Goal: Information Seeking & Learning: Check status

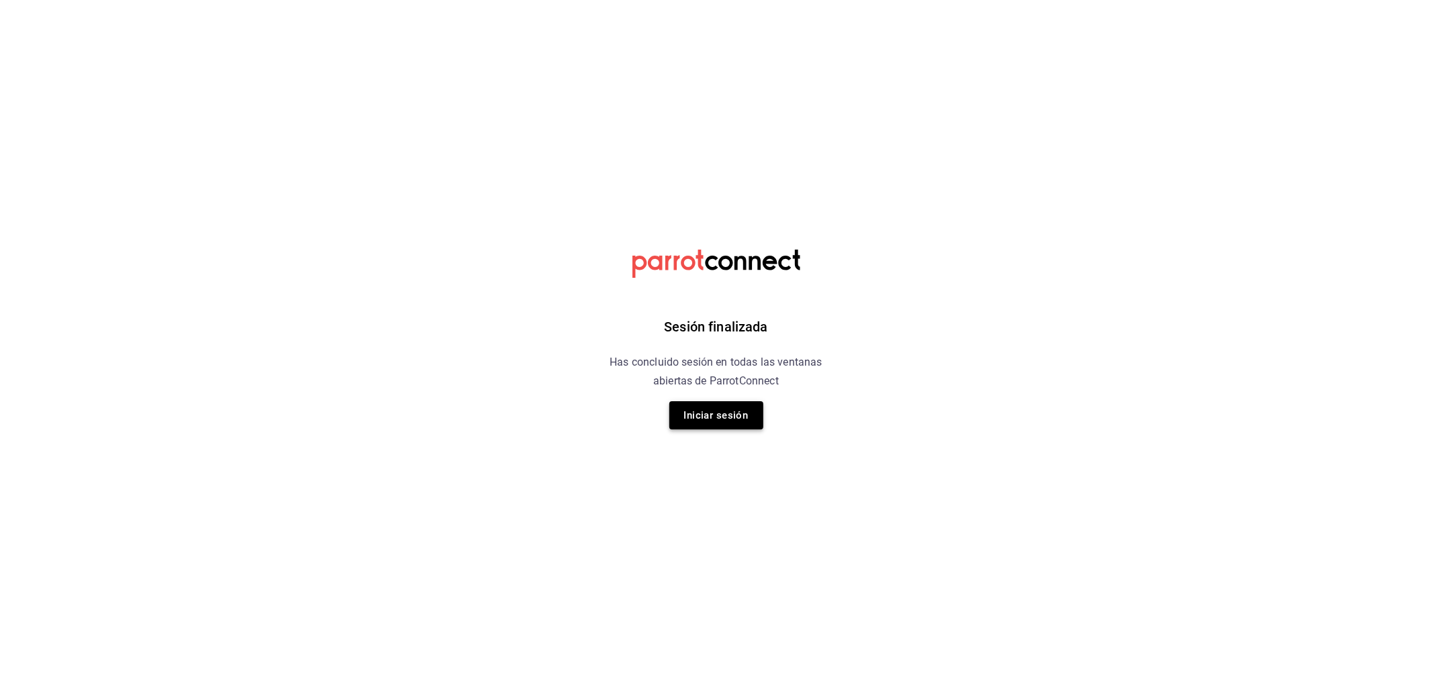
click at [712, 406] on button "Iniciar sesión" at bounding box center [716, 415] width 94 height 28
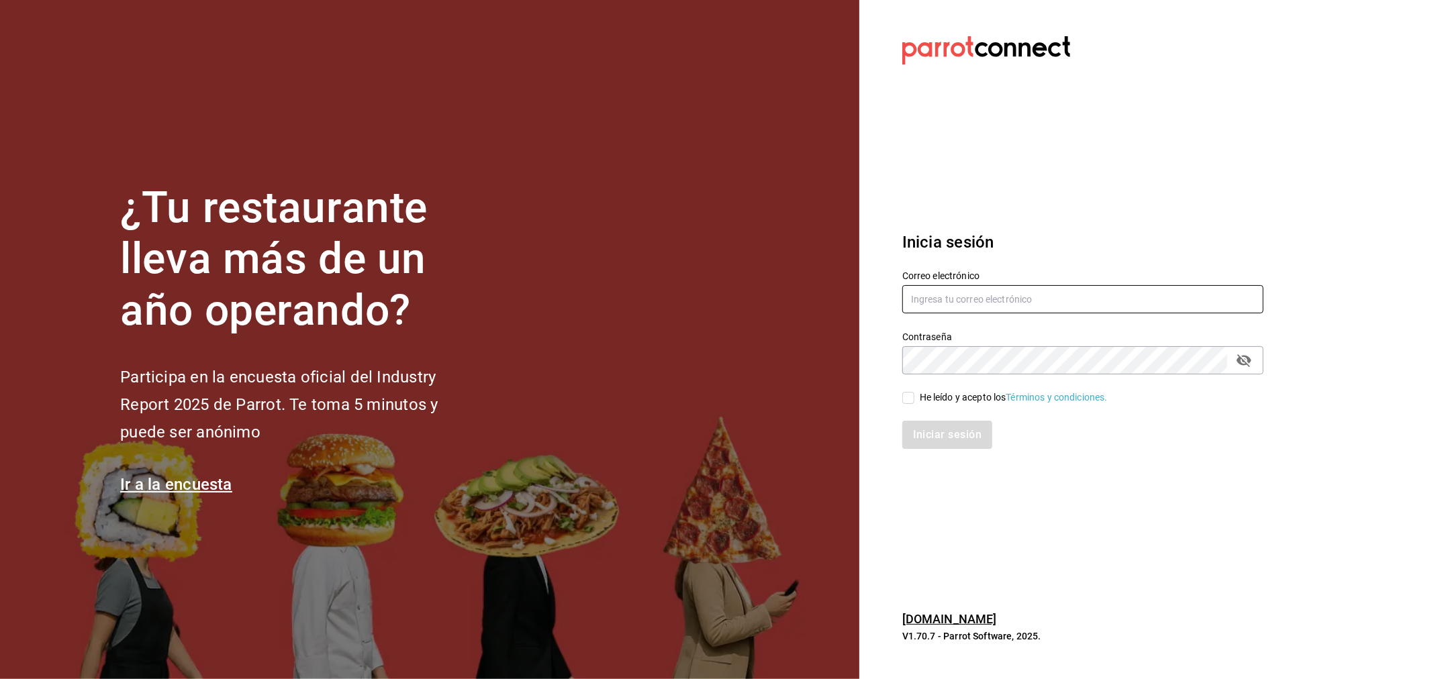
type input "rivekasam@gmail.com"
click at [942, 401] on div "He leído y acepto los Términos y condiciones." at bounding box center [1014, 398] width 188 height 14
click at [914, 401] on input "He leído y acepto los Términos y condiciones." at bounding box center [908, 398] width 12 height 12
checkbox input "true"
click at [944, 427] on button "Iniciar sesión" at bounding box center [947, 435] width 91 height 28
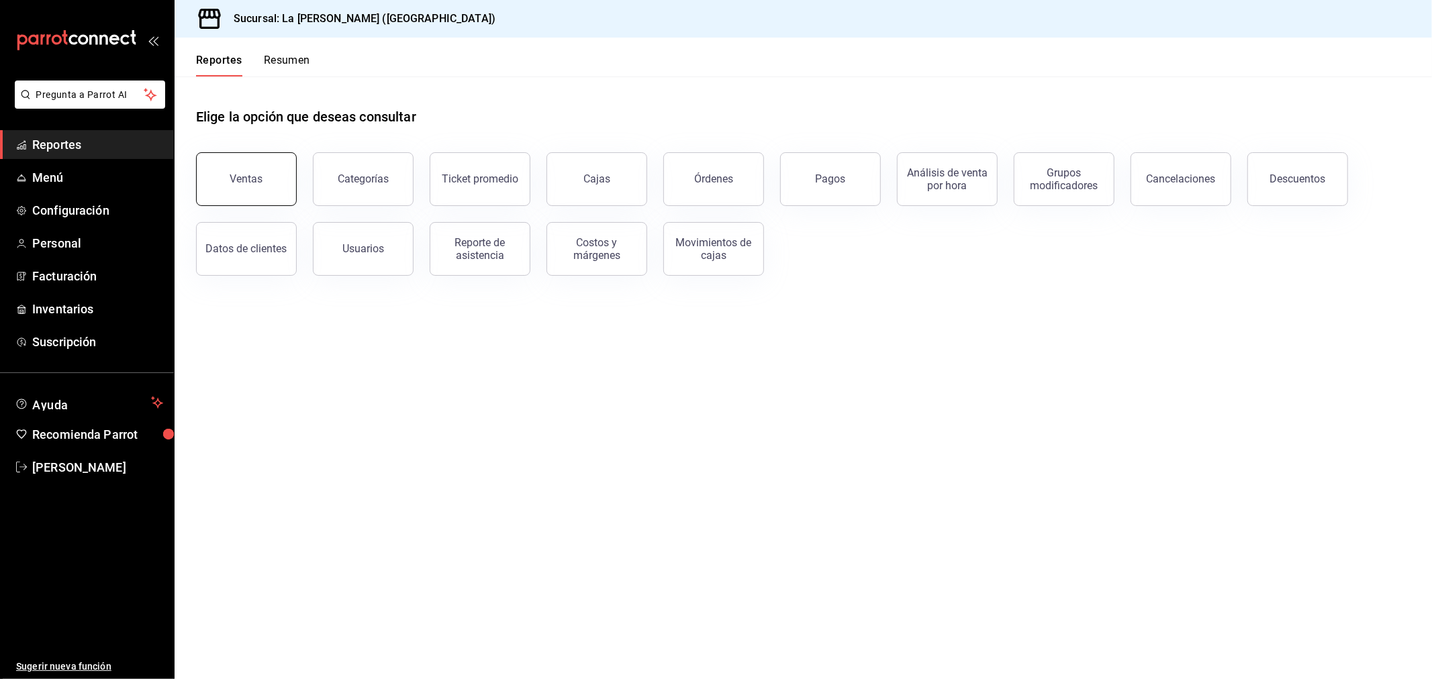
click at [253, 183] on div "Ventas" at bounding box center [246, 179] width 33 height 13
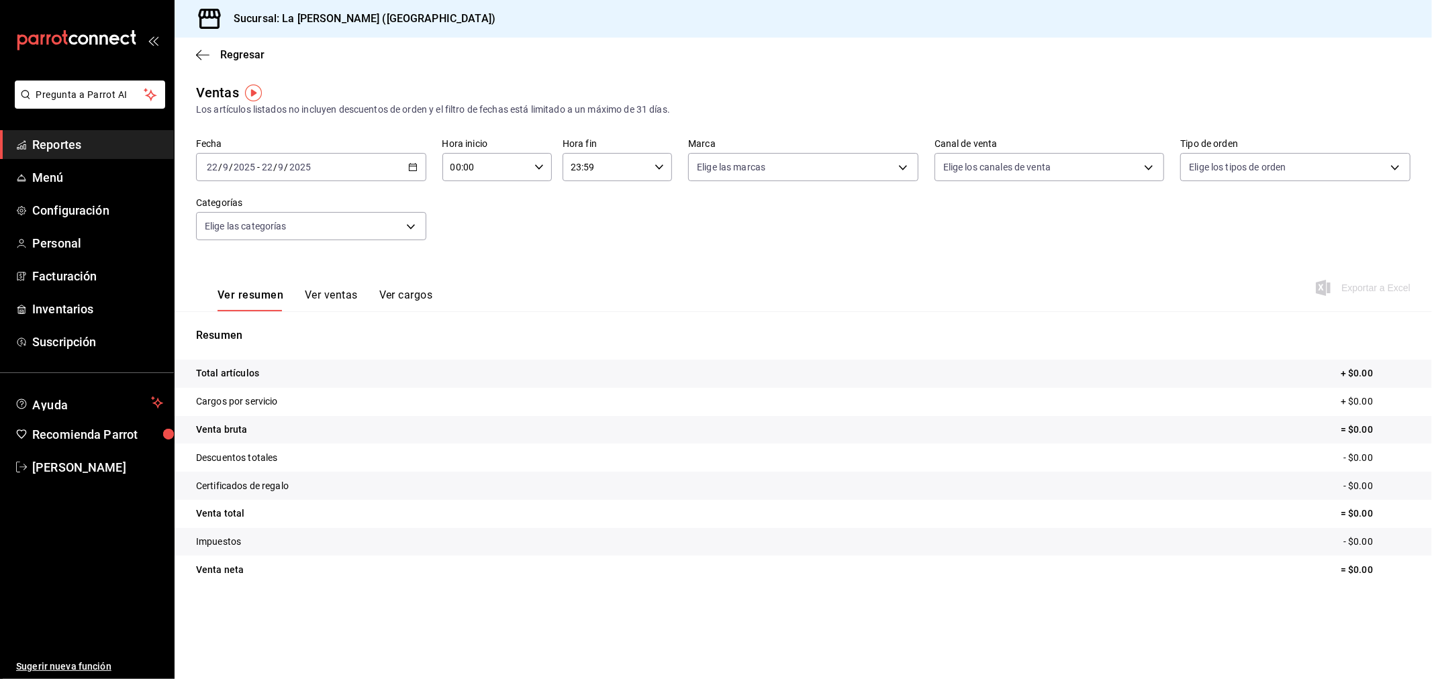
click at [346, 171] on div "[DATE] [DATE] - [DATE] [DATE]" at bounding box center [311, 167] width 230 height 28
click at [283, 327] on span "Rango de fechas" at bounding box center [259, 329] width 104 height 14
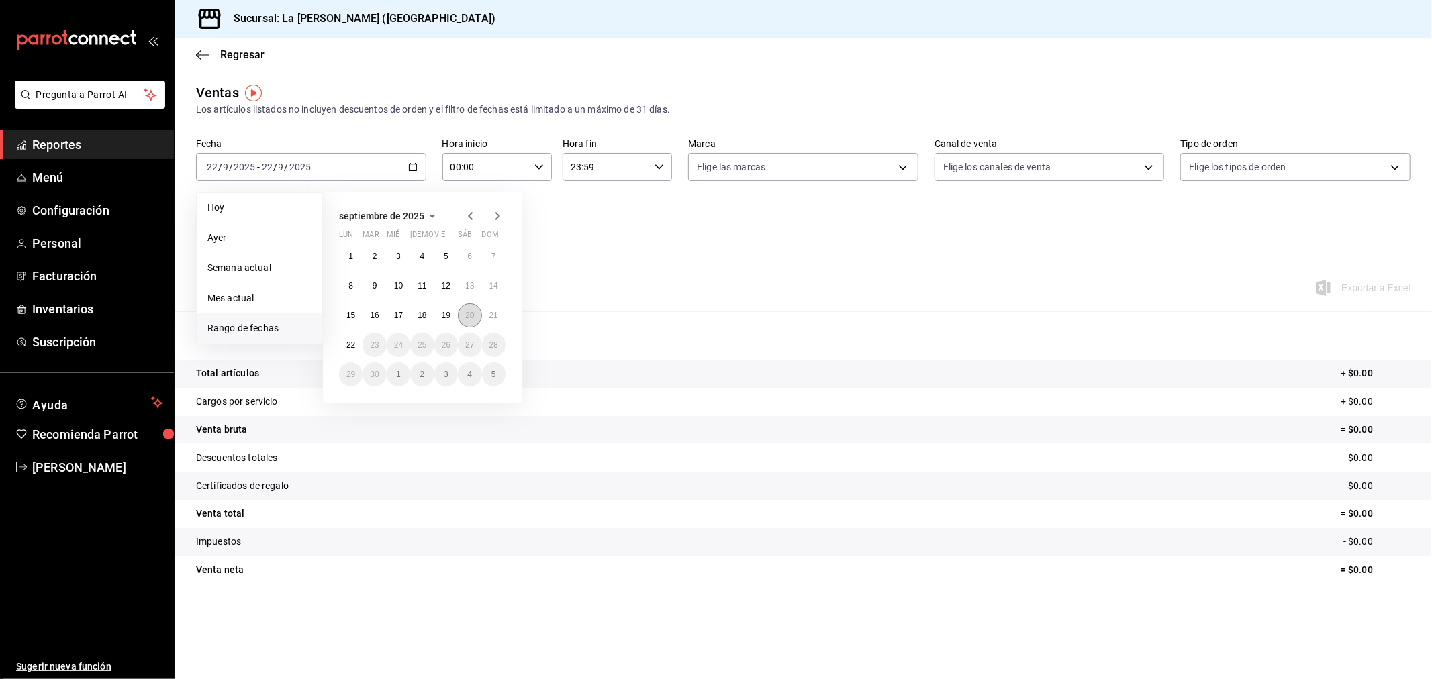
click at [472, 317] on abbr "20" at bounding box center [469, 315] width 9 height 9
click at [488, 321] on button "21" at bounding box center [493, 315] width 23 height 24
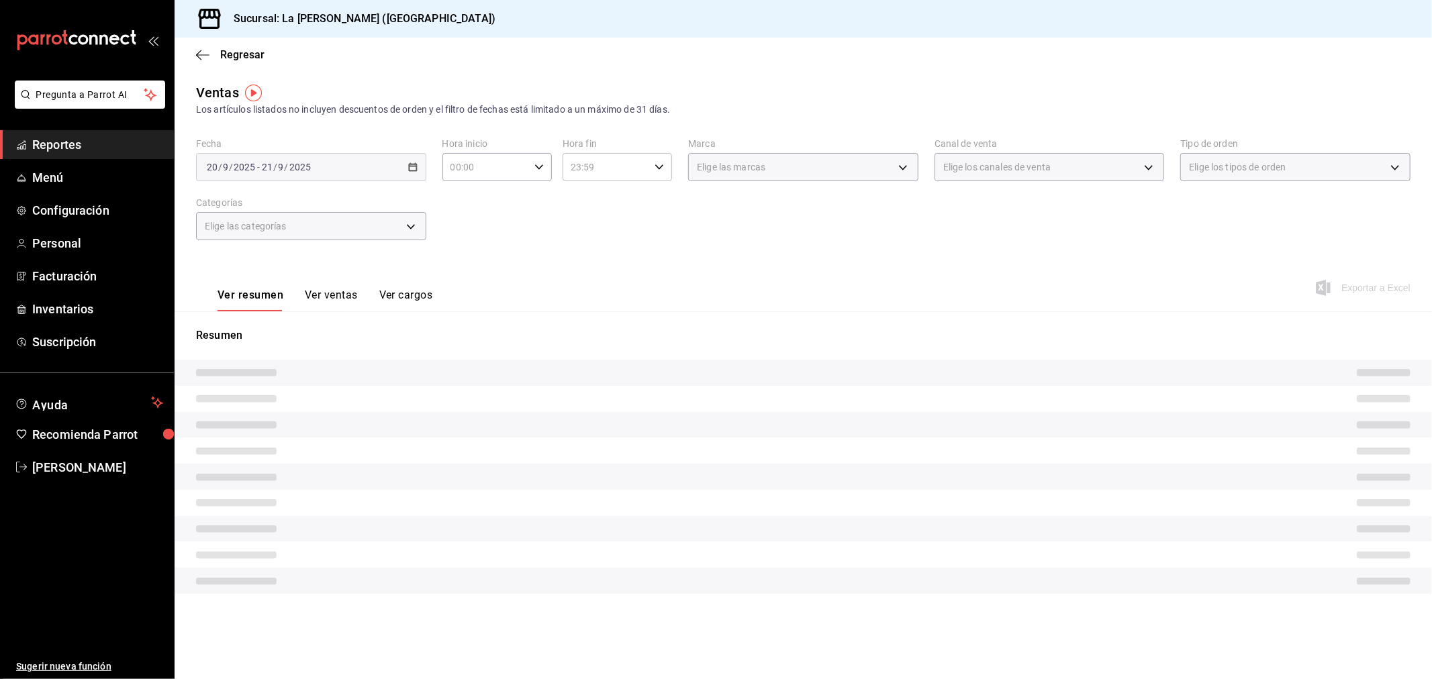
click at [524, 173] on input "00:00" at bounding box center [485, 167] width 87 height 27
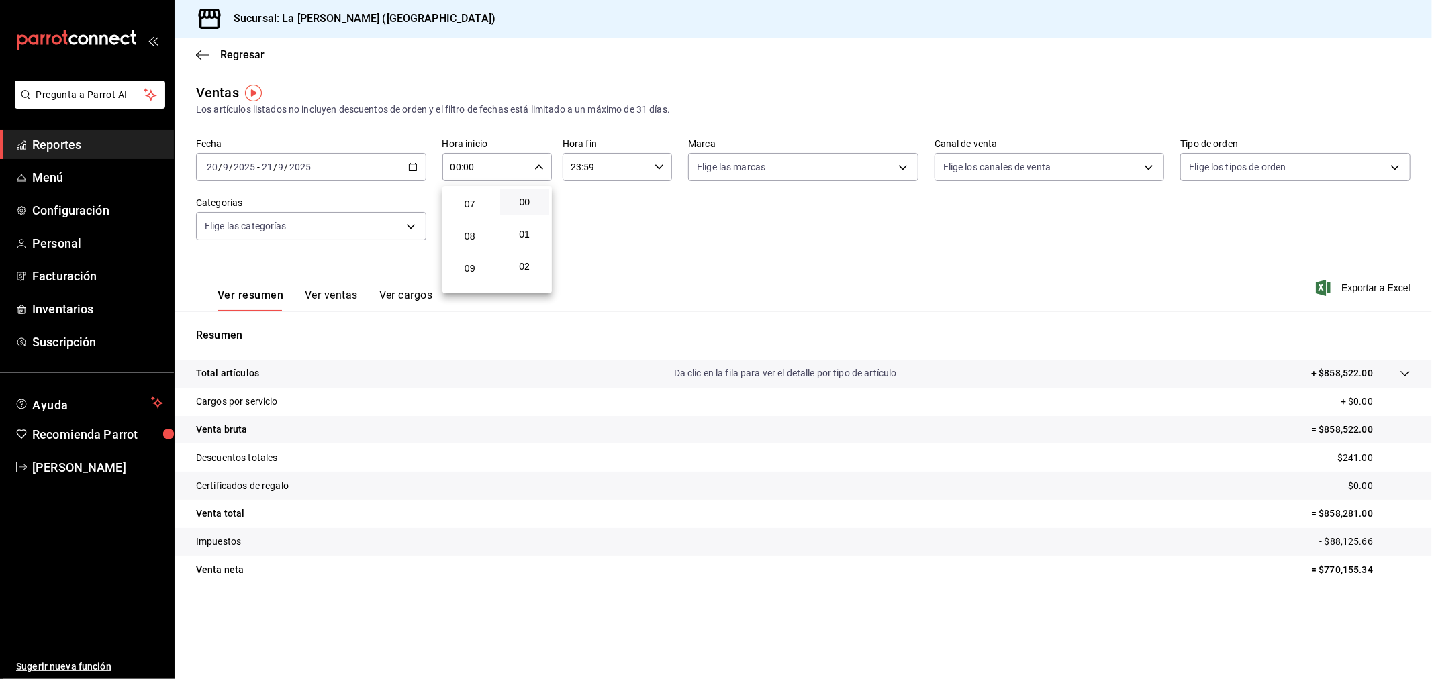
scroll to position [298, 0]
click at [460, 216] on button "10" at bounding box center [470, 226] width 50 height 27
type input "10:00"
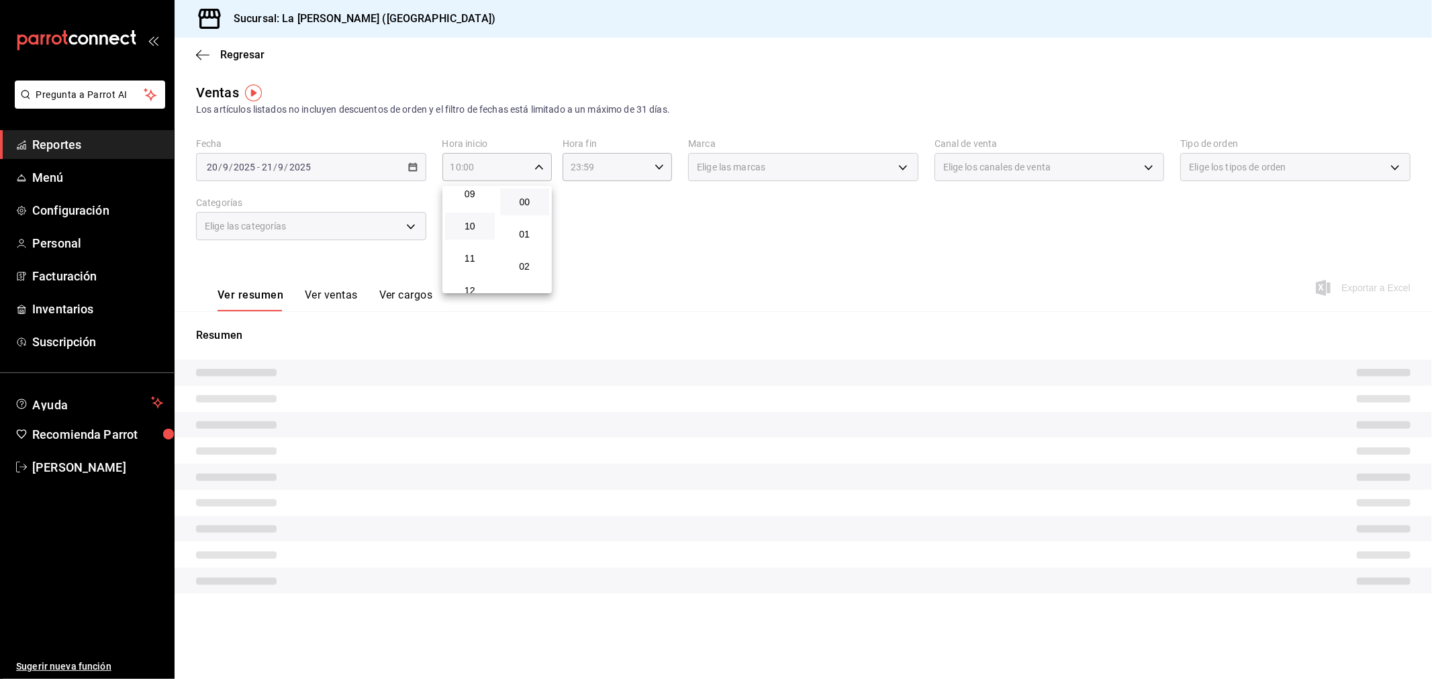
click at [615, 175] on div at bounding box center [716, 339] width 1432 height 679
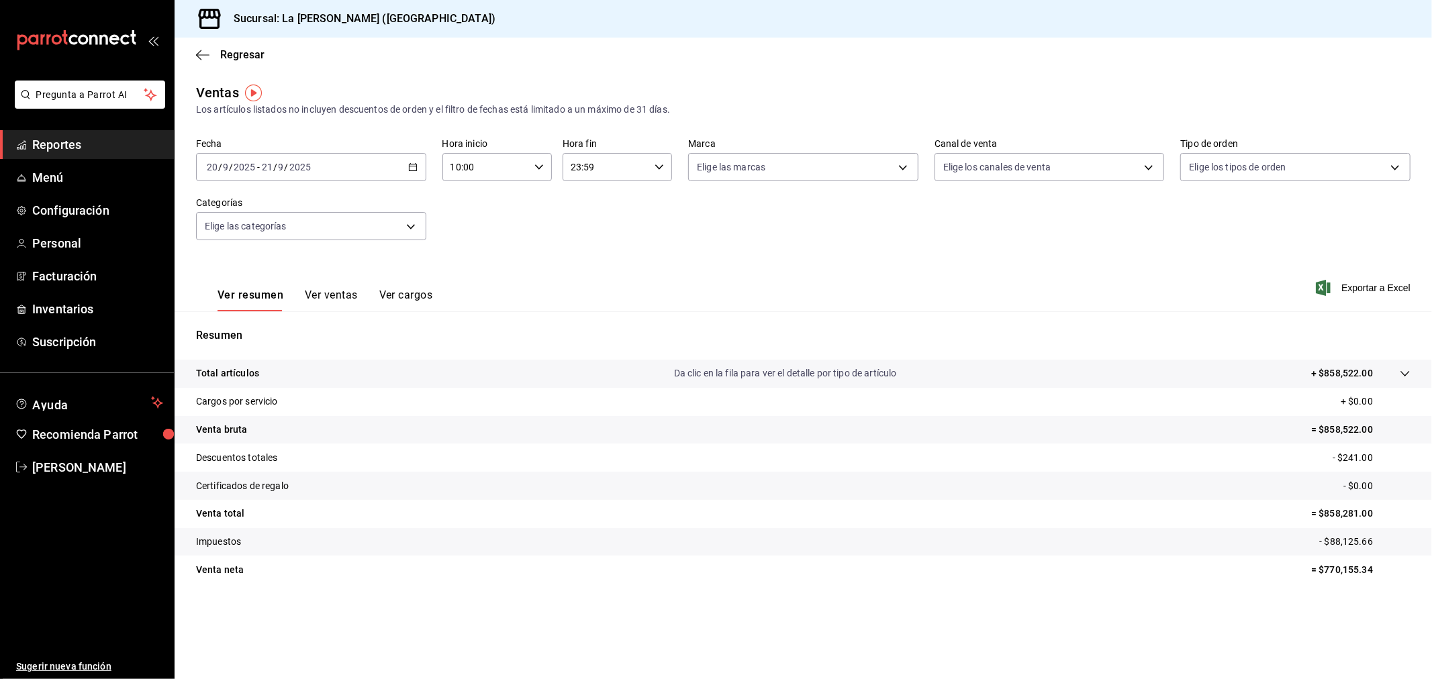
click at [633, 162] on input "23:59" at bounding box center [605, 167] width 87 height 27
click at [585, 189] on span "04" at bounding box center [590, 194] width 34 height 11
type input "04:59"
click at [860, 272] on div at bounding box center [716, 339] width 1432 height 679
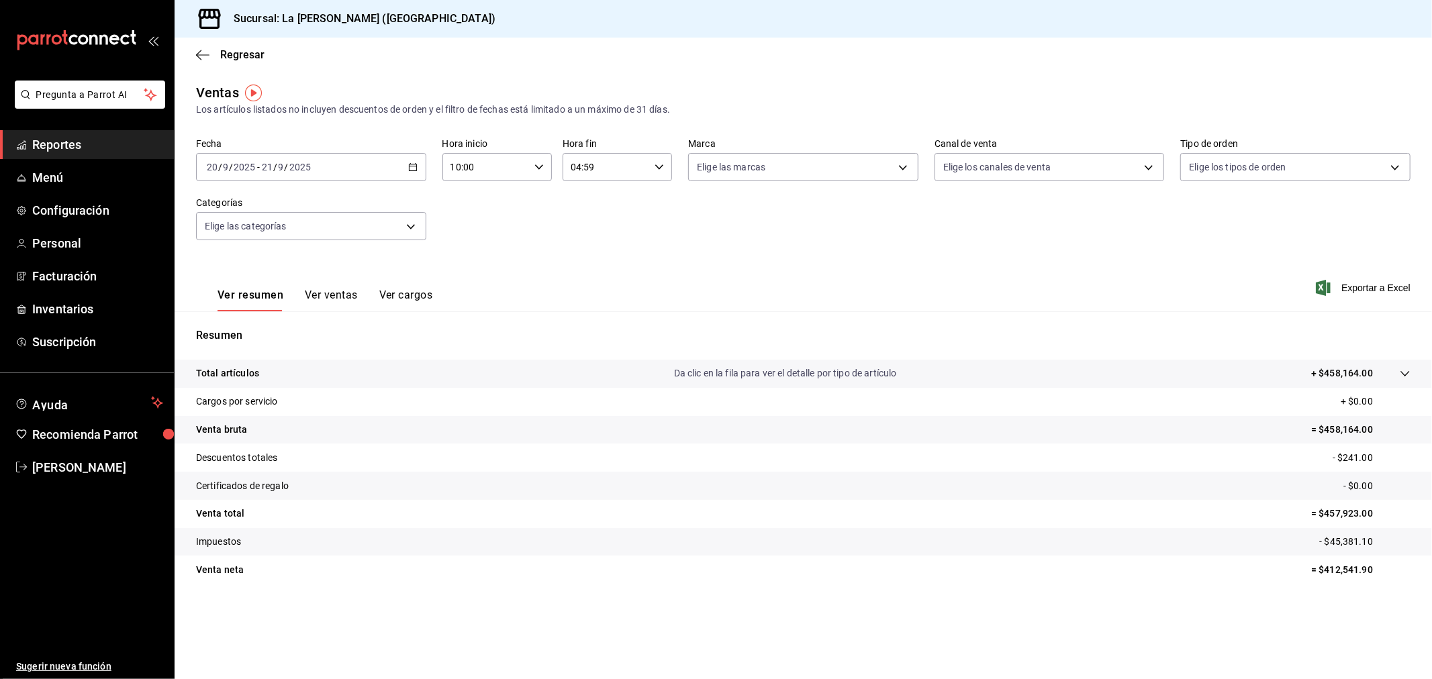
click at [330, 168] on div "2025-09-20 20 / 9 / 2025 - 2025-09-21 21 / 9 / 2025" at bounding box center [311, 167] width 230 height 28
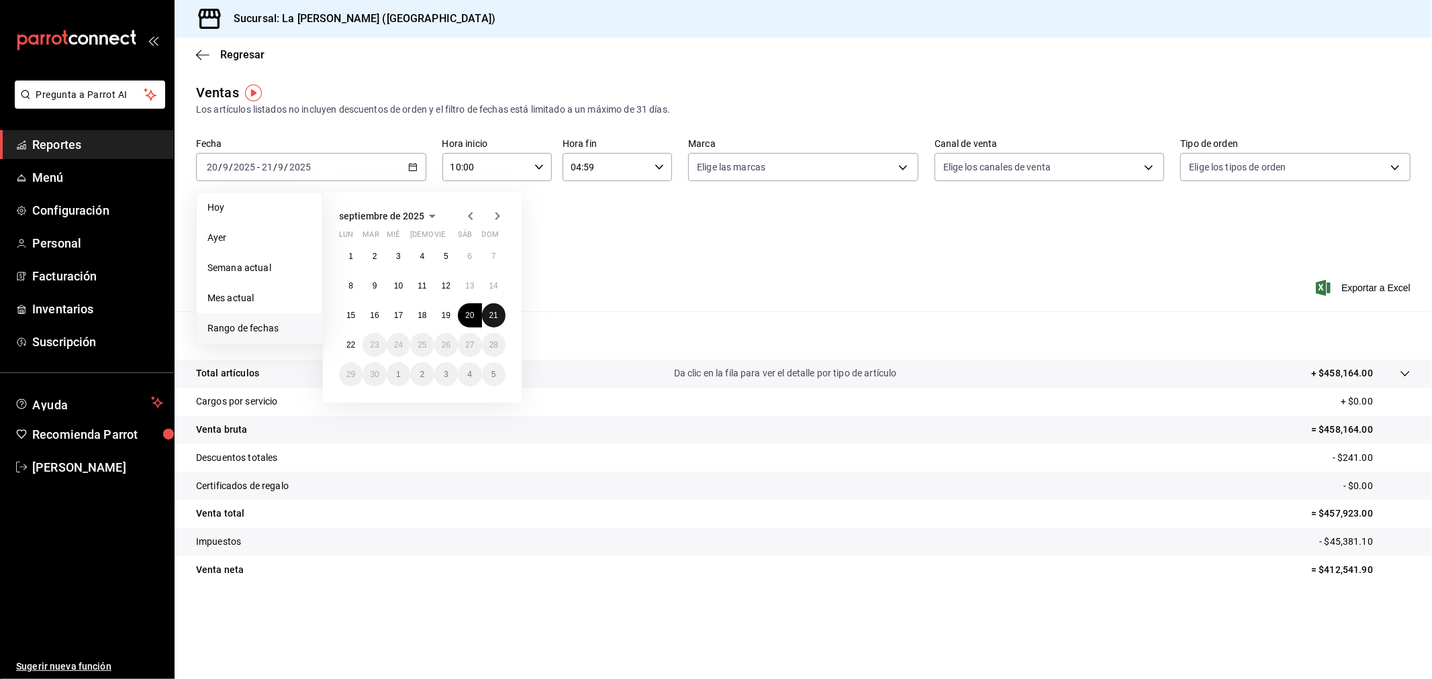
click at [497, 312] on abbr "21" at bounding box center [493, 315] width 9 height 9
click at [348, 340] on abbr "22" at bounding box center [350, 344] width 9 height 9
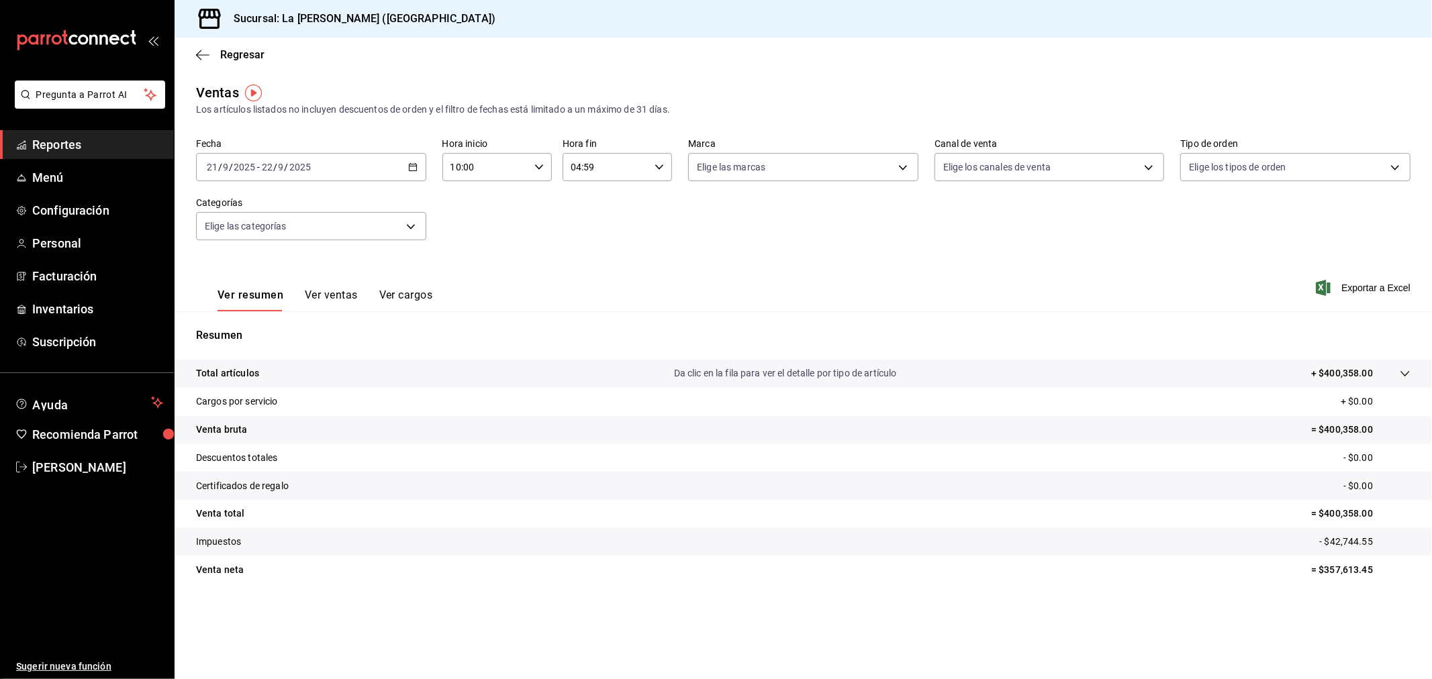
click at [351, 170] on div "2025-09-21 21 / 9 / 2025 - 2025-09-22 22 / 9 / 2025" at bounding box center [311, 167] width 230 height 28
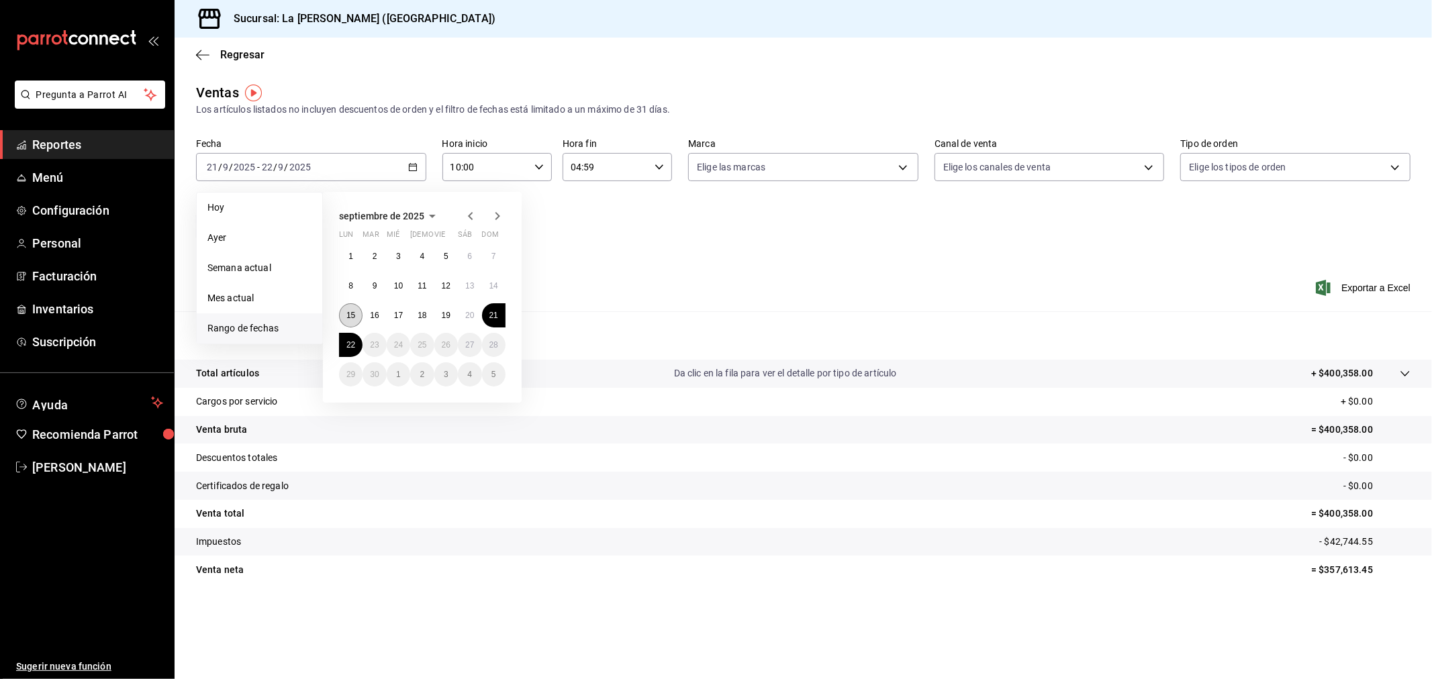
click at [352, 317] on abbr "15" at bounding box center [350, 315] width 9 height 9
click at [352, 341] on abbr "22" at bounding box center [350, 344] width 9 height 9
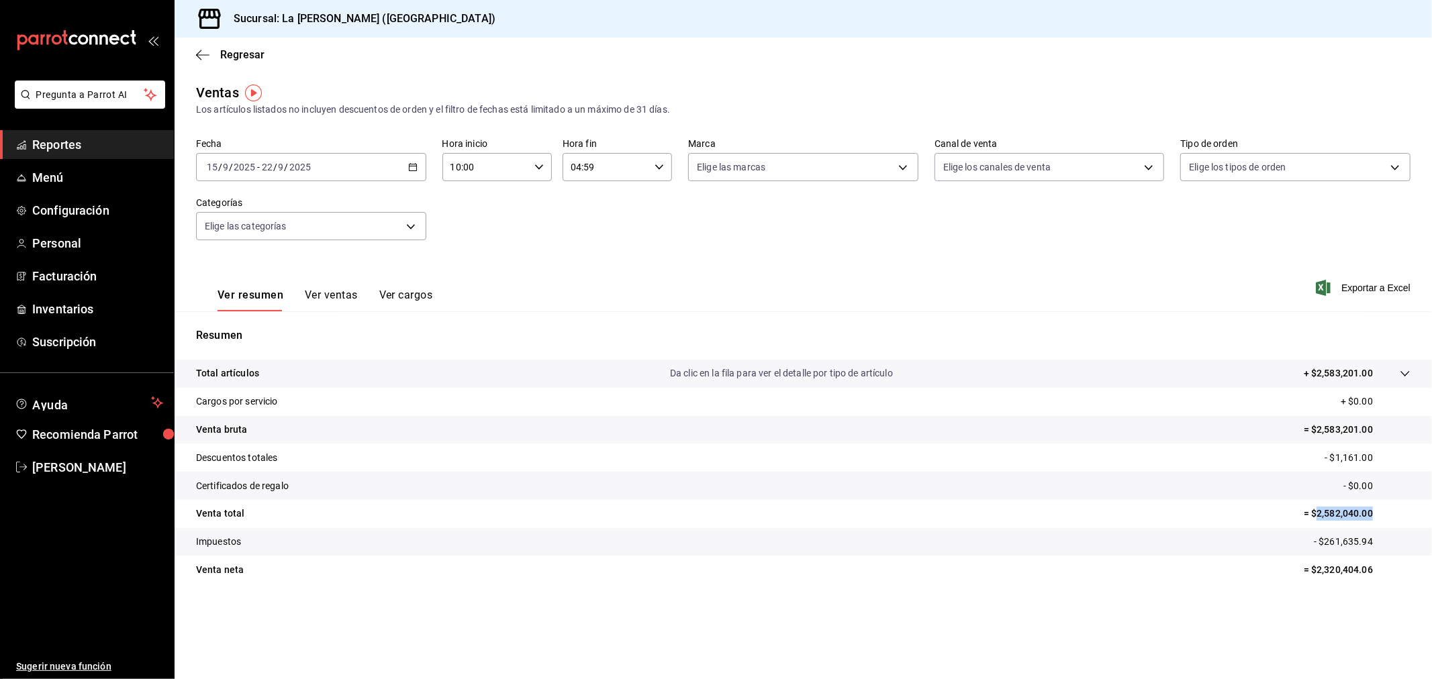
drag, startPoint x: 1371, startPoint y: 511, endPoint x: 1318, endPoint y: 510, distance: 53.7
click at [1318, 510] on p "= $2,582,040.00" at bounding box center [1356, 514] width 107 height 14
copy p "2,582,040.00"
click at [371, 169] on div "2025-09-15 15 / 9 / 2025 - 2025-09-22 22 / 9 / 2025" at bounding box center [311, 167] width 230 height 28
click at [740, 326] on div "Resumen Total artículos Da clic en la fila para ver el detalle por tipo de artí…" at bounding box center [803, 455] width 1257 height 289
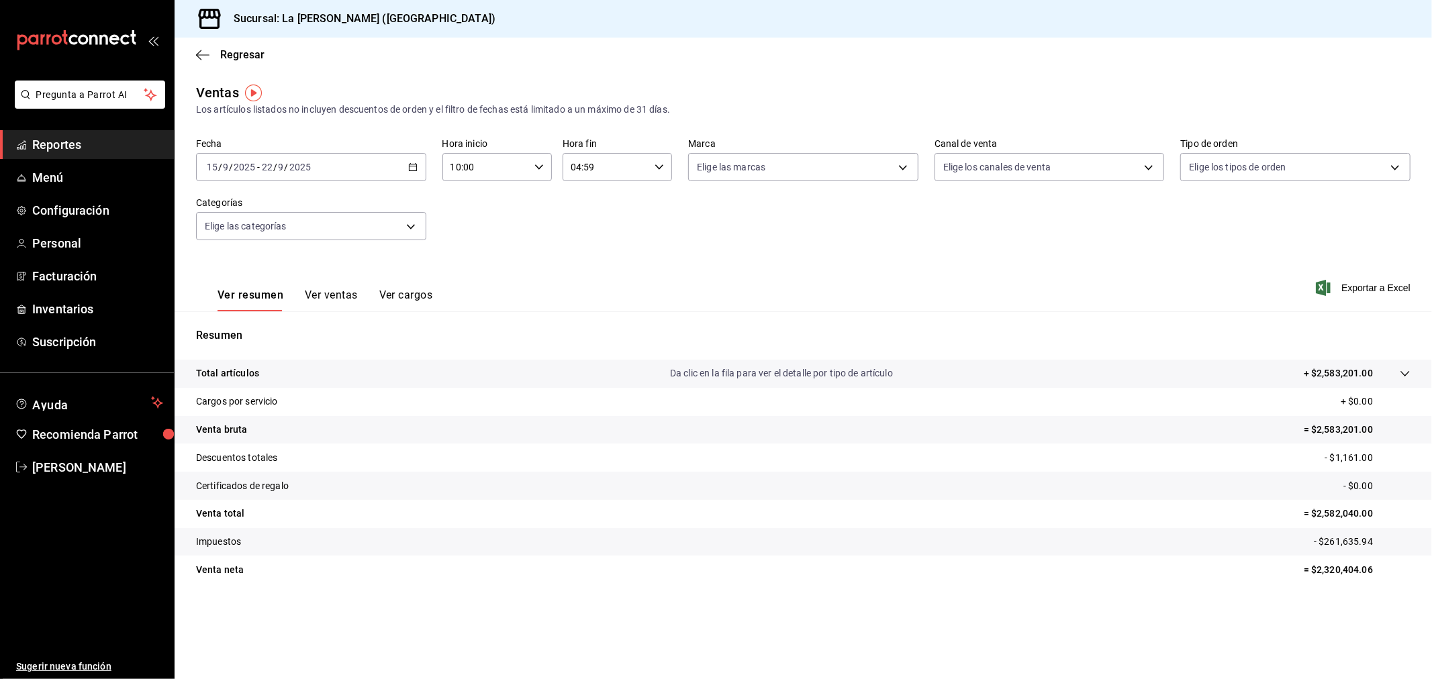
click at [357, 166] on div "2025-09-15 15 / 9 / 2025 - 2025-09-22 22 / 9 / 2025" at bounding box center [311, 167] width 230 height 28
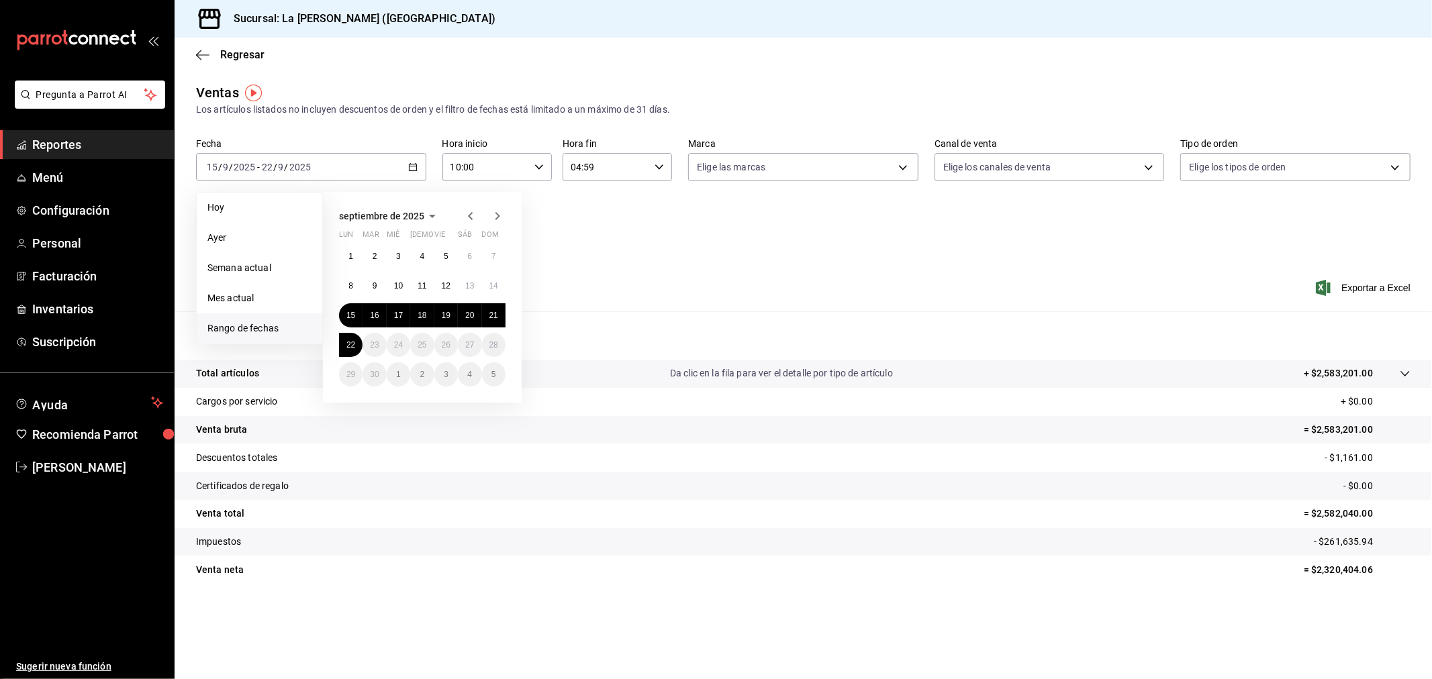
click at [430, 217] on icon "button" at bounding box center [432, 216] width 7 height 3
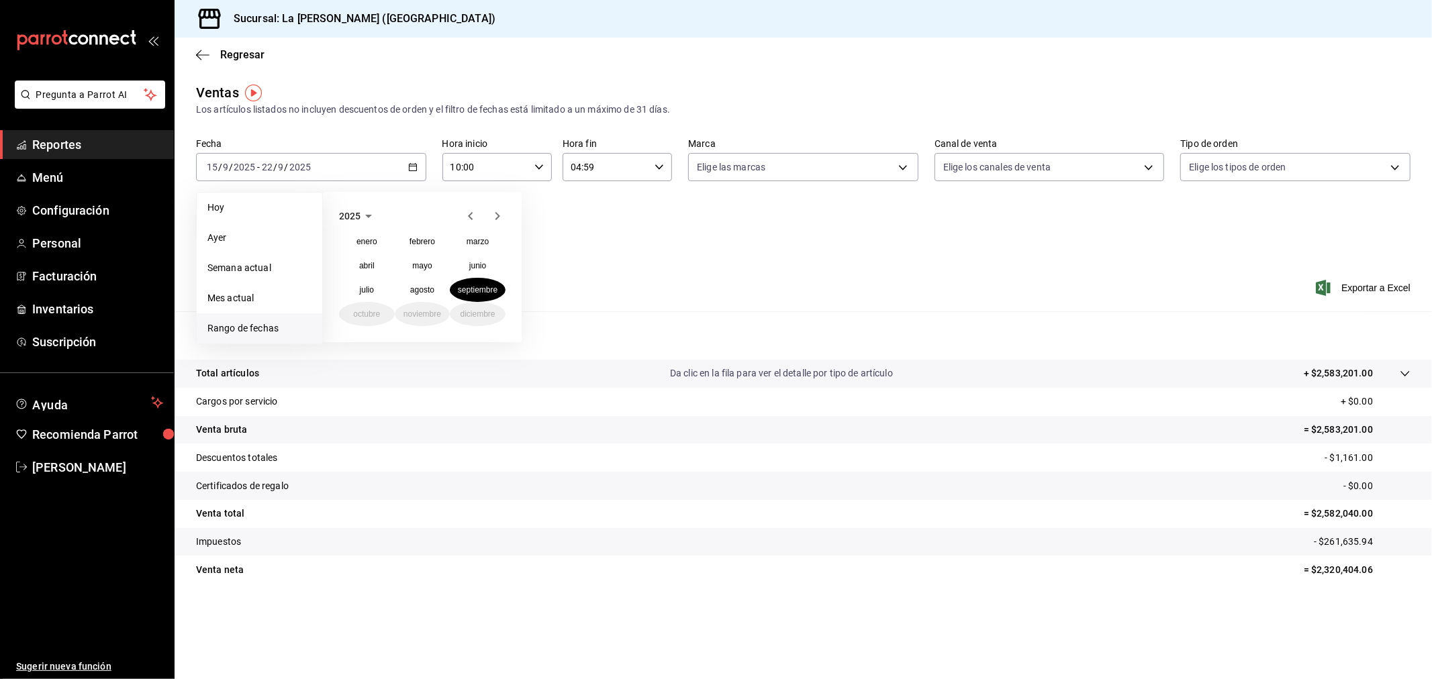
click at [367, 218] on icon "button" at bounding box center [368, 216] width 16 height 16
click at [358, 264] on button "2024" at bounding box center [367, 266] width 56 height 24
click at [491, 293] on abbr "septiembre" at bounding box center [478, 289] width 40 height 9
click at [352, 340] on abbr "16" at bounding box center [350, 344] width 9 height 9
click at [350, 378] on abbr "23" at bounding box center [350, 374] width 9 height 9
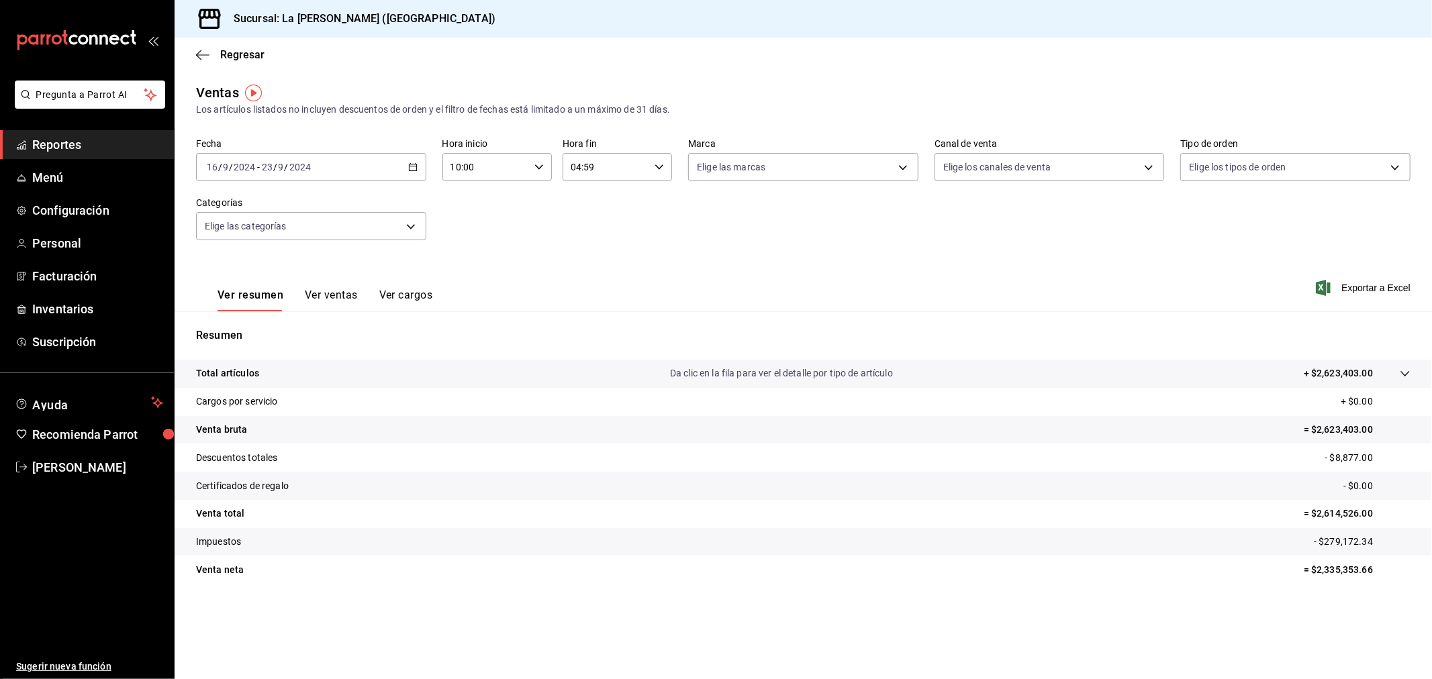
click at [344, 164] on div "2024-09-16 16 / 9 / 2024 - 2024-09-23 23 / 9 / 2024" at bounding box center [311, 167] width 230 height 28
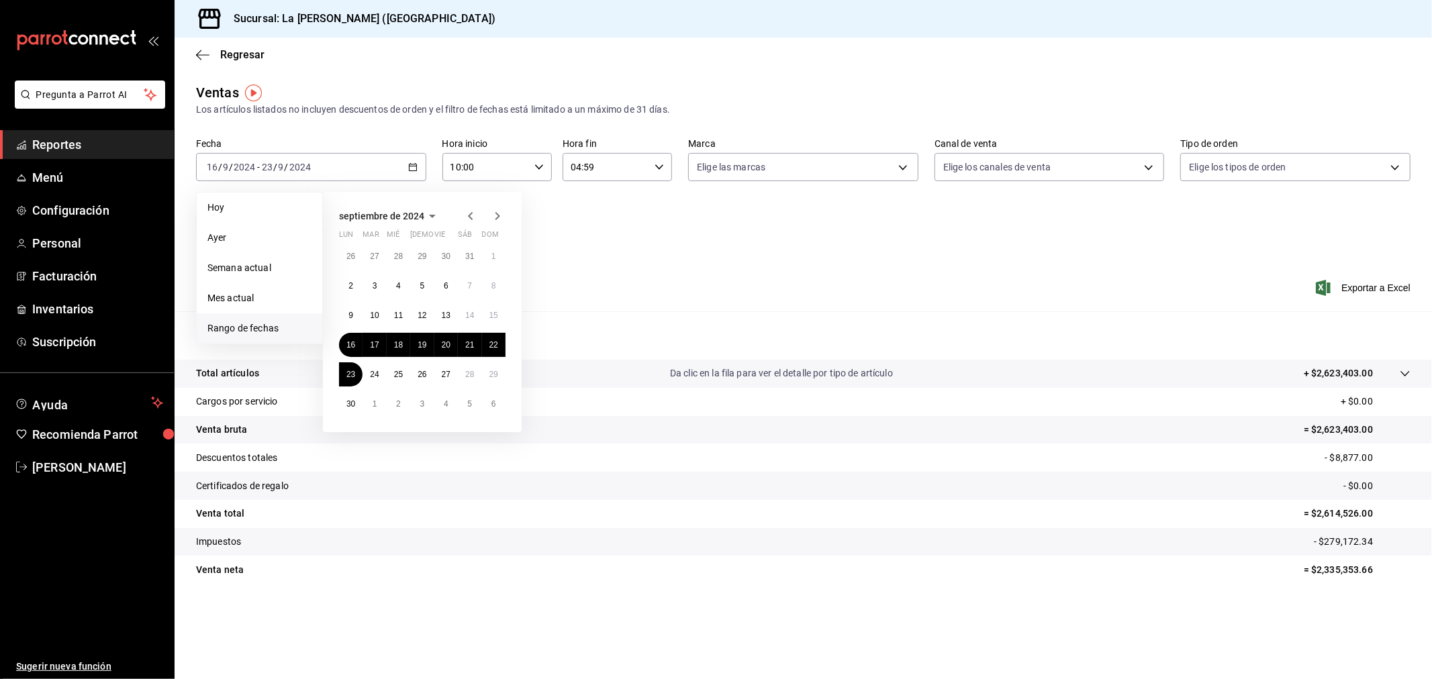
click at [390, 213] on span "septiembre de 2024" at bounding box center [381, 216] width 85 height 11
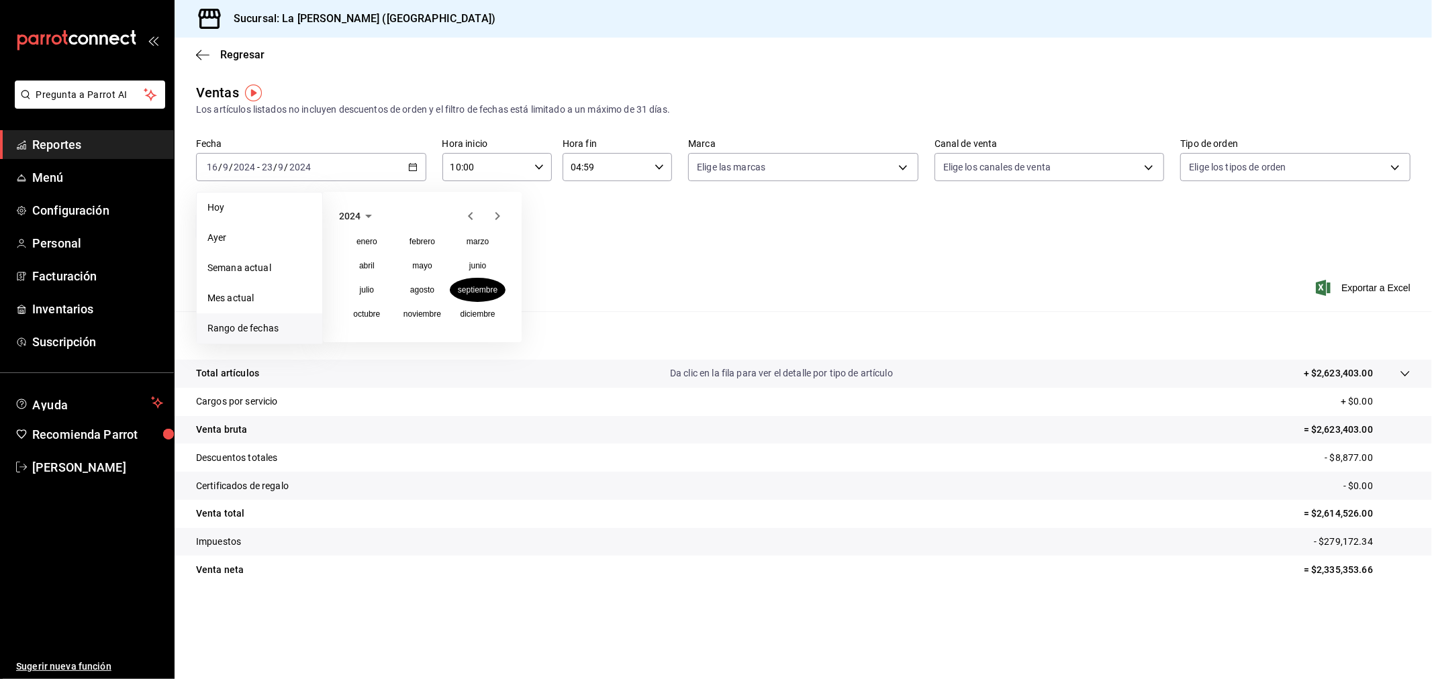
click at [361, 215] on icon "button" at bounding box center [368, 216] width 16 height 16
click at [422, 269] on button "2025" at bounding box center [423, 266] width 56 height 24
click at [468, 289] on abbr "septiembre" at bounding box center [478, 289] width 40 height 9
click at [344, 316] on button "15" at bounding box center [350, 315] width 23 height 24
click at [348, 339] on button "22" at bounding box center [350, 345] width 23 height 24
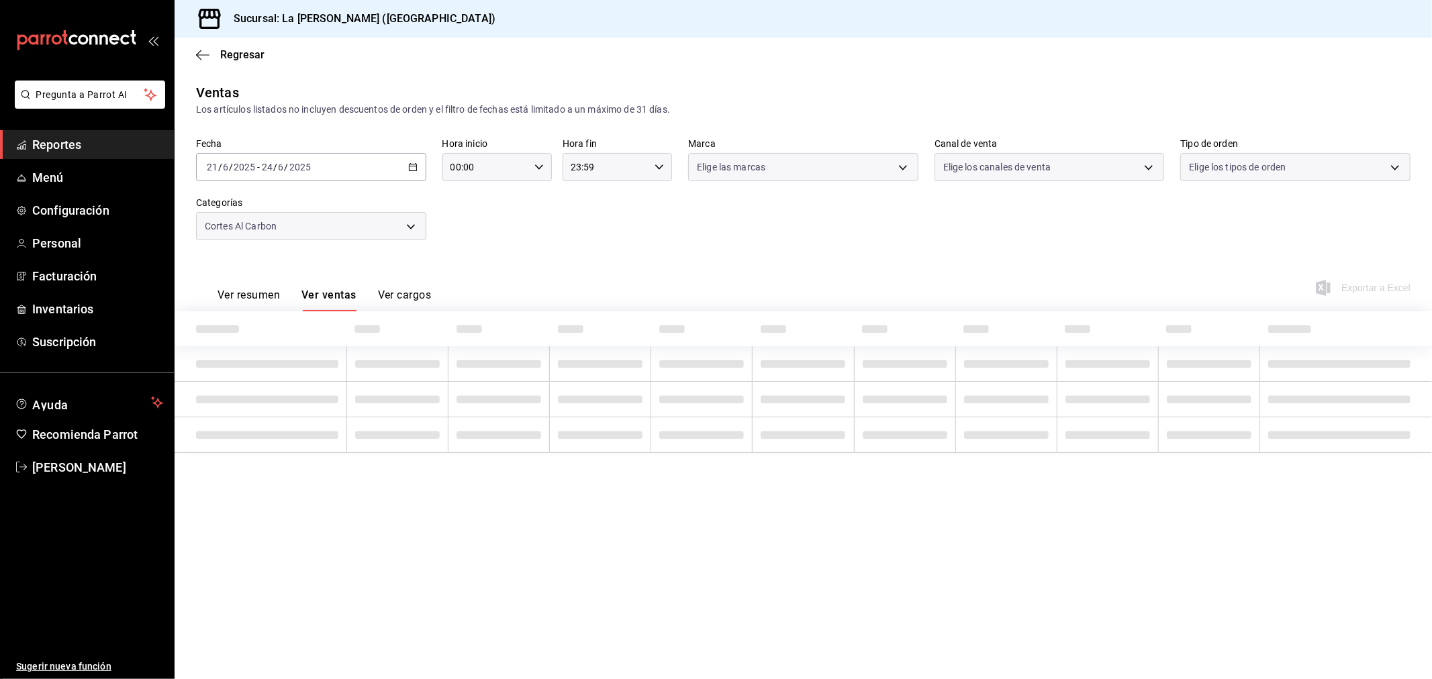
type input "10:00"
type input "04:59"
type input "999f802a-b8b1-4dcd-aac5-240a88f4f949"
click at [79, 142] on span "Reportes" at bounding box center [97, 145] width 131 height 18
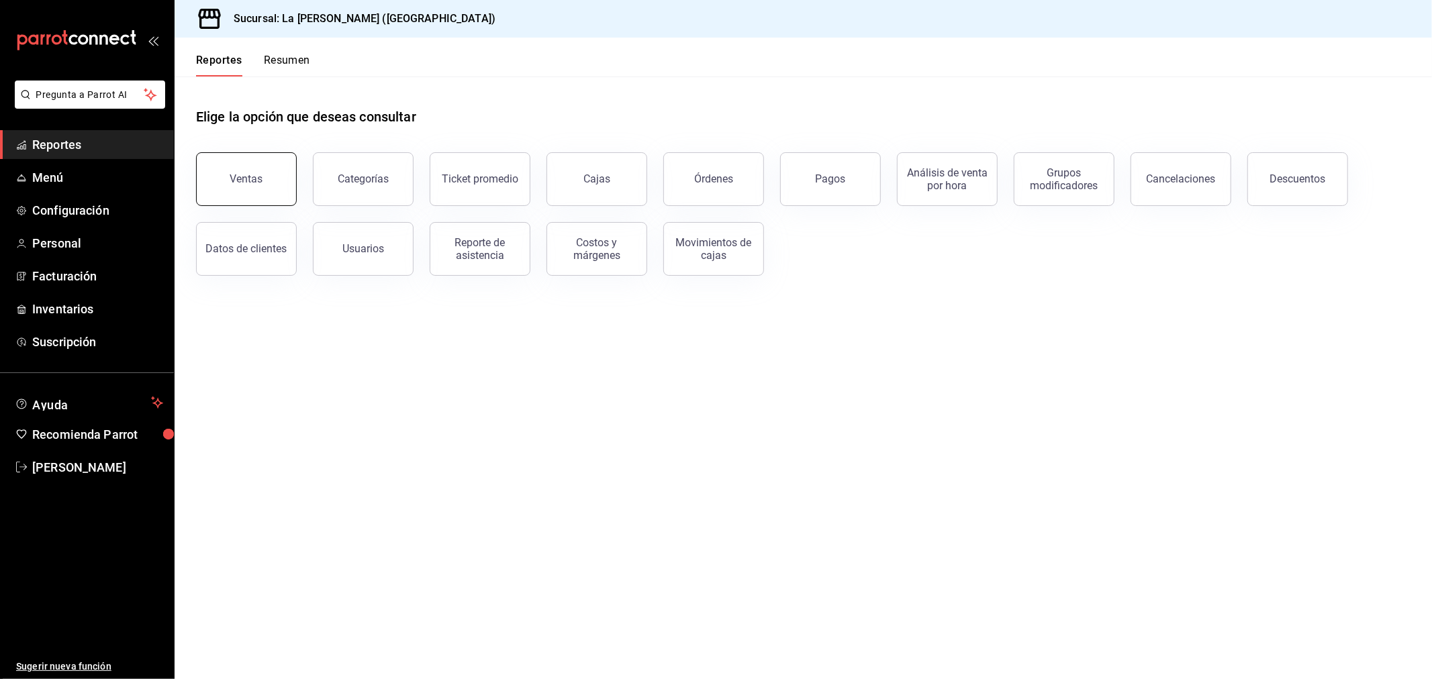
click at [273, 188] on button "Ventas" at bounding box center [246, 179] width 101 height 54
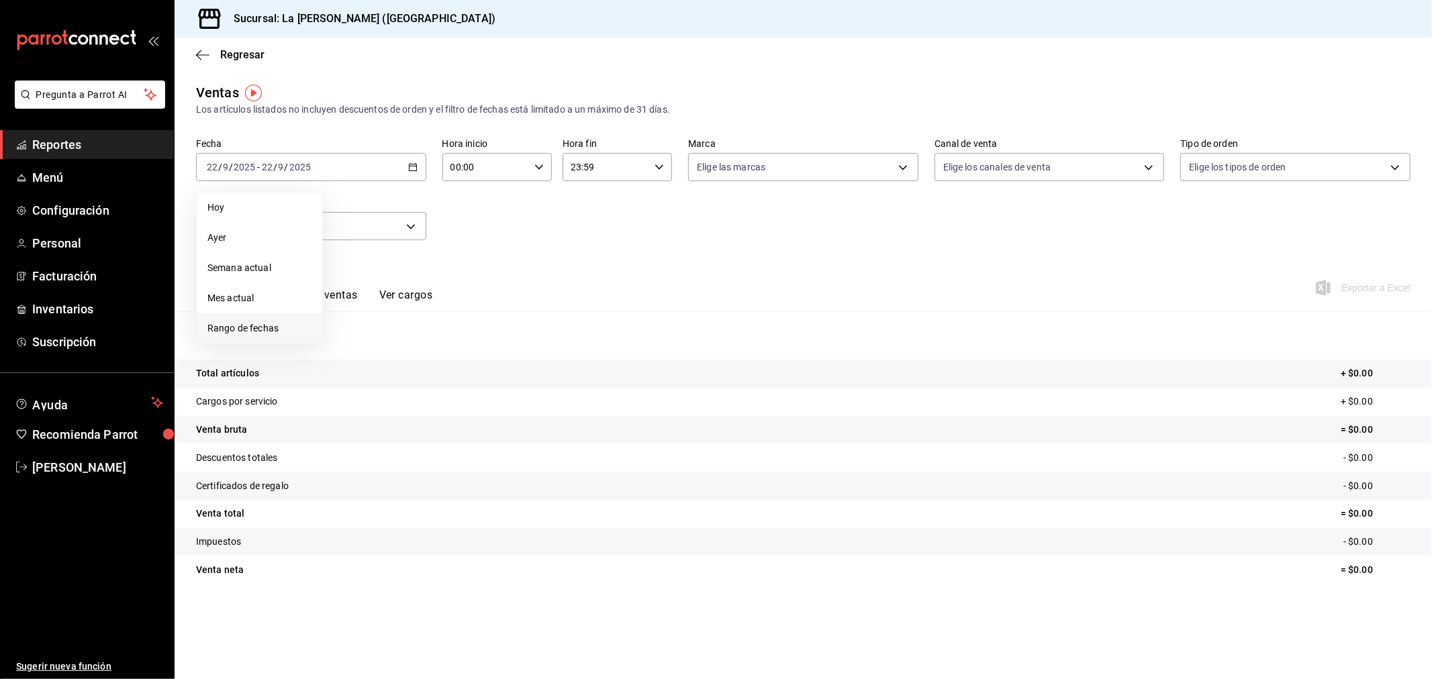
click at [255, 328] on span "Rango de fechas" at bounding box center [259, 329] width 104 height 14
click at [403, 215] on span "septiembre de 2025" at bounding box center [381, 216] width 85 height 11
click at [371, 220] on icon "button" at bounding box center [368, 216] width 16 height 16
click at [369, 262] on button "2024" at bounding box center [367, 266] width 56 height 24
click at [483, 291] on abbr "septiembre" at bounding box center [478, 289] width 40 height 9
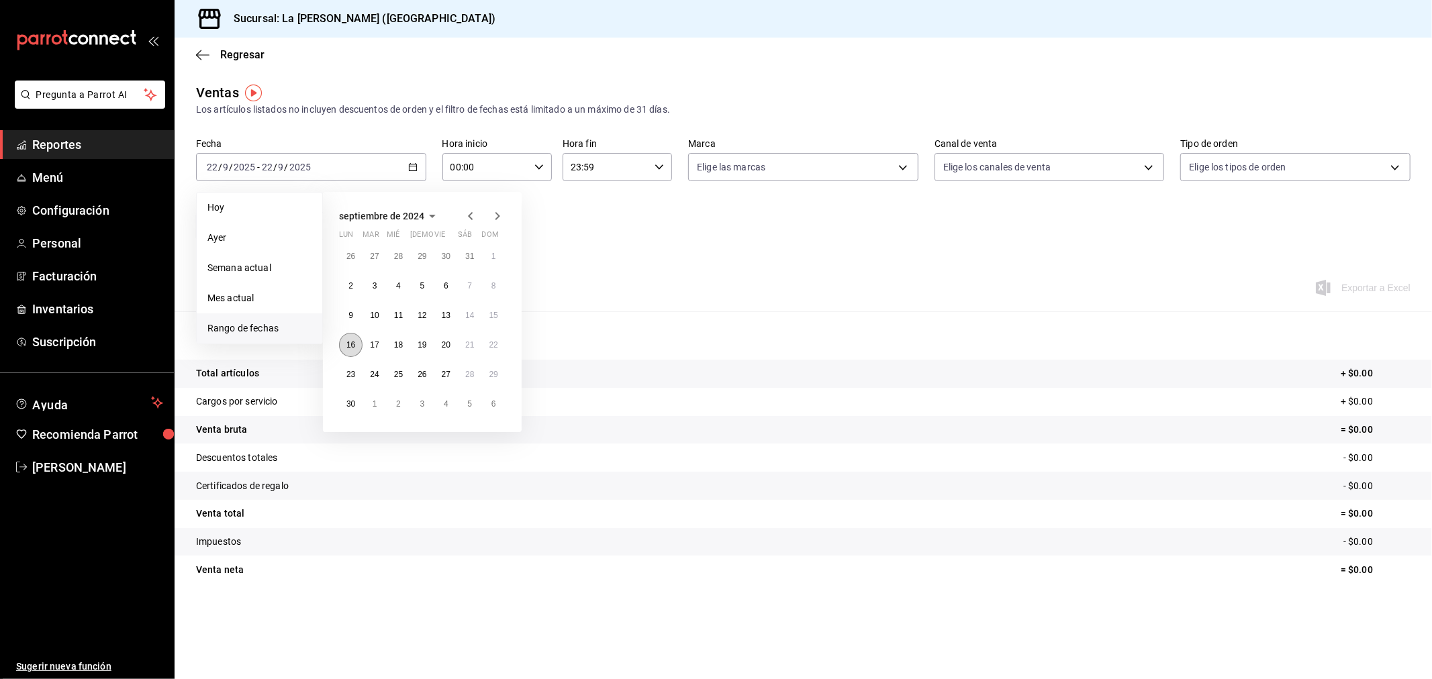
click at [350, 345] on abbr "16" at bounding box center [350, 344] width 9 height 9
click at [350, 371] on abbr "23" at bounding box center [350, 374] width 9 height 9
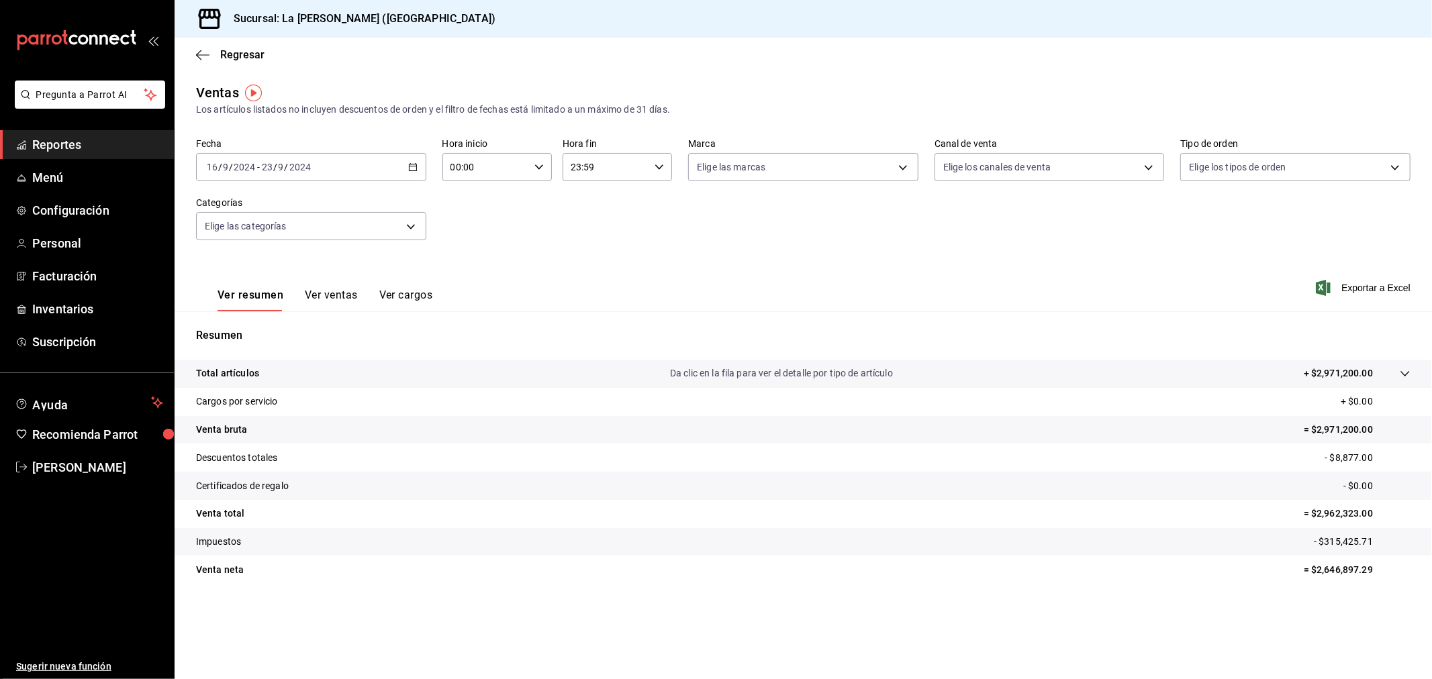
click at [522, 163] on input "00:00" at bounding box center [485, 167] width 87 height 27
click at [470, 224] on span "10" at bounding box center [470, 226] width 34 height 11
type input "10:00"
click at [609, 175] on div at bounding box center [716, 339] width 1432 height 679
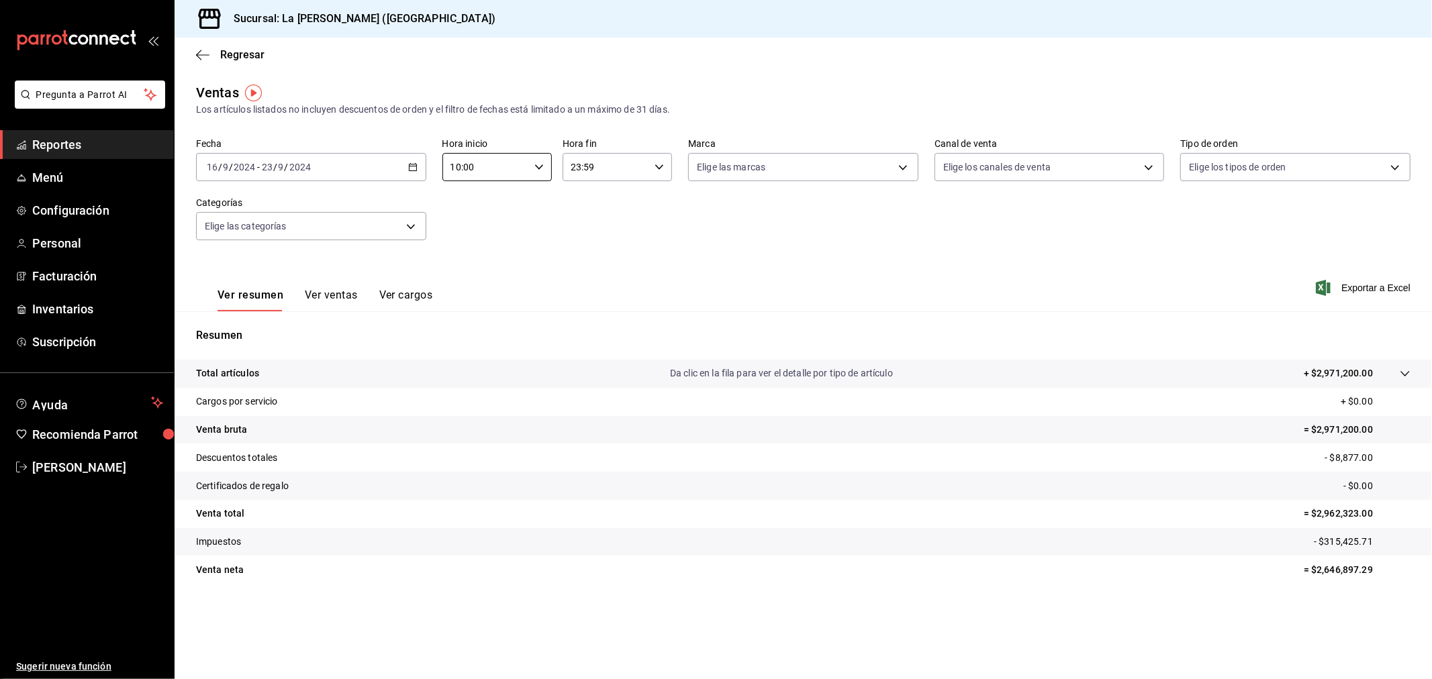
click at [629, 166] on input "23:59" at bounding box center [605, 167] width 87 height 27
click at [585, 259] on button "04" at bounding box center [590, 269] width 50 height 27
type input "04:59"
click at [898, 249] on div at bounding box center [716, 339] width 1432 height 679
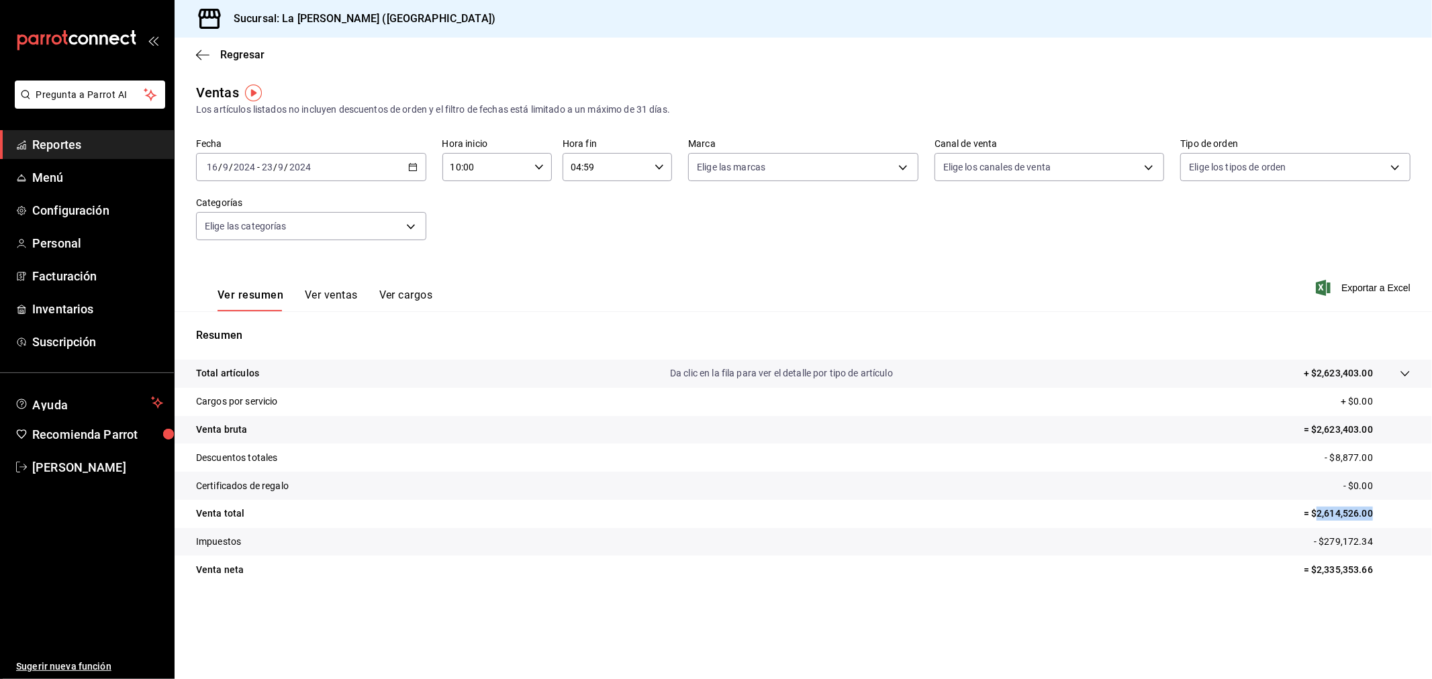
drag, startPoint x: 1372, startPoint y: 513, endPoint x: 1316, endPoint y: 511, distance: 56.4
click at [1316, 511] on p "= $2,614,526.00" at bounding box center [1356, 514] width 107 height 14
copy p "2,614,526.00"
click at [1044, 253] on div "Fecha 2024-09-16 16 / 9 / 2024 - 2024-09-23 23 / 9 / 2024 Hora inicio 10:00 Hor…" at bounding box center [803, 197] width 1214 height 118
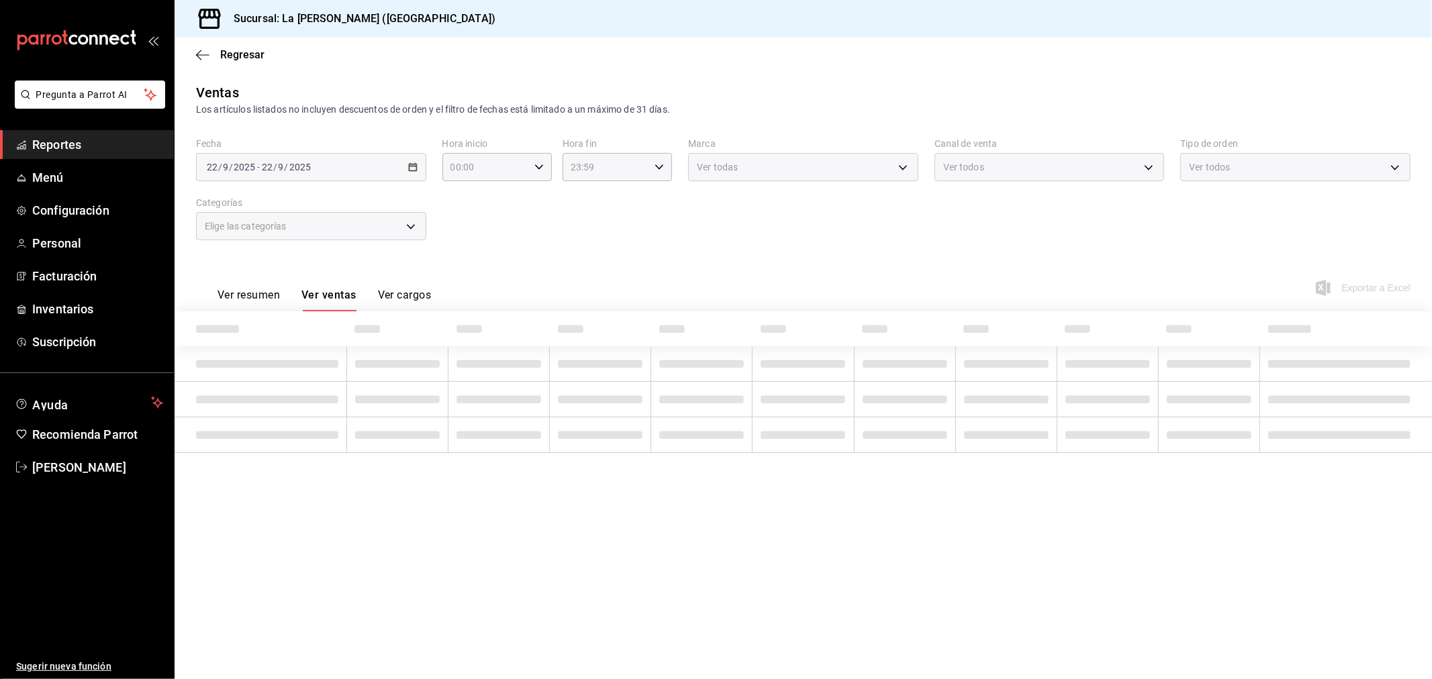
type input "10:00"
type input "04:59"
type input "999f802a-b8b1-4dcd-aac5-240a88f4f949"
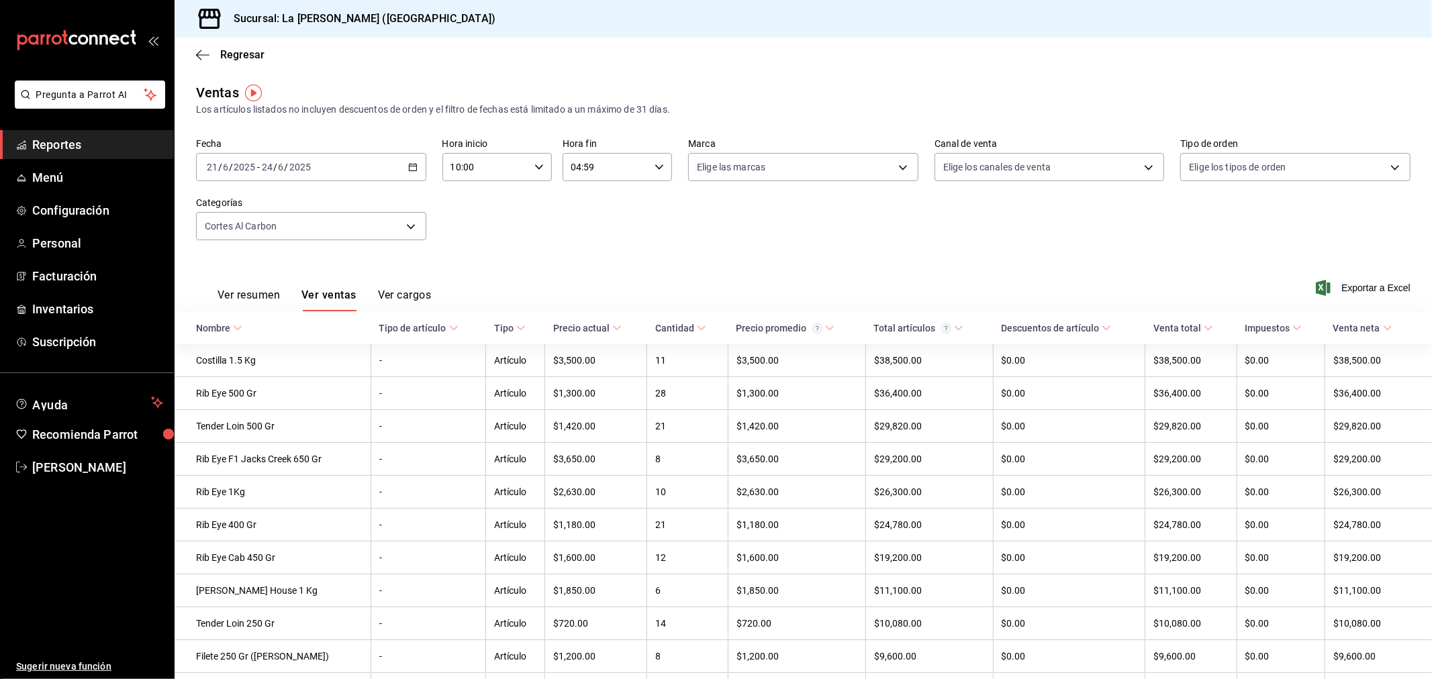
click at [48, 146] on span "Reportes" at bounding box center [97, 145] width 131 height 18
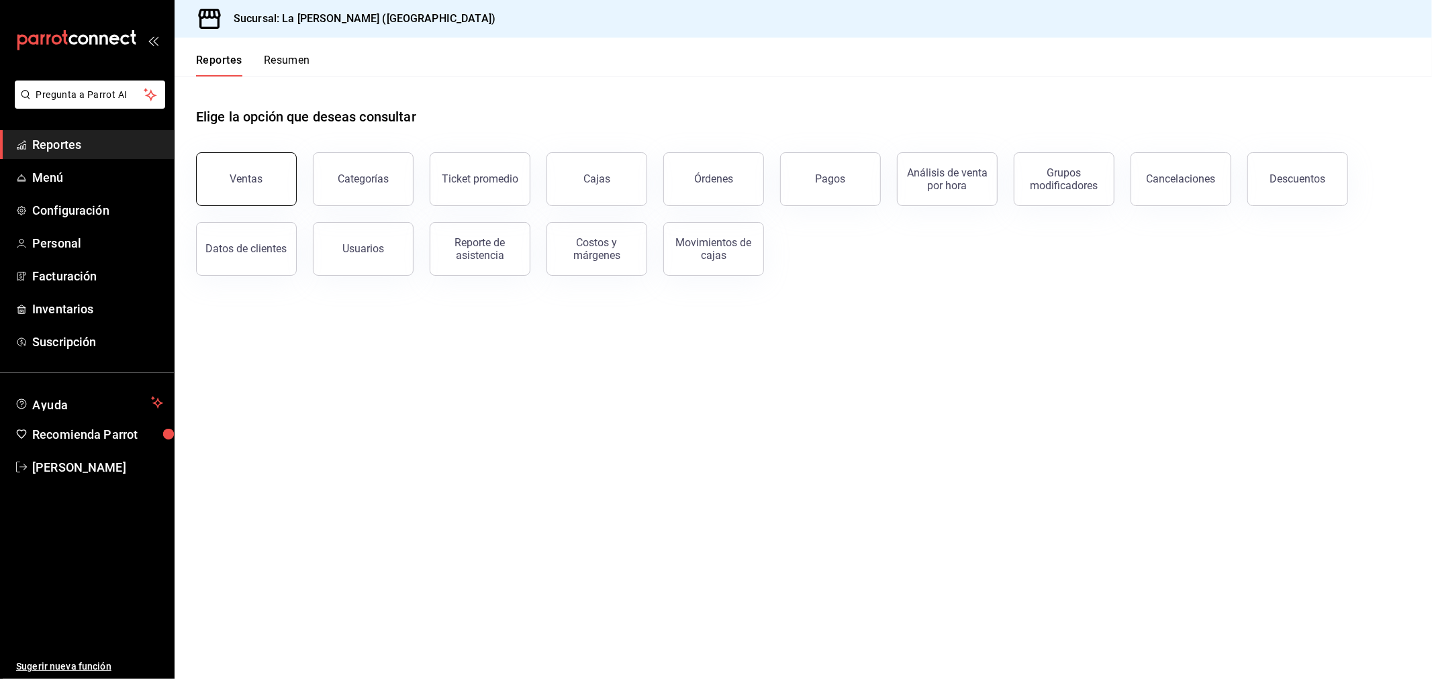
click at [252, 196] on button "Ventas" at bounding box center [246, 179] width 101 height 54
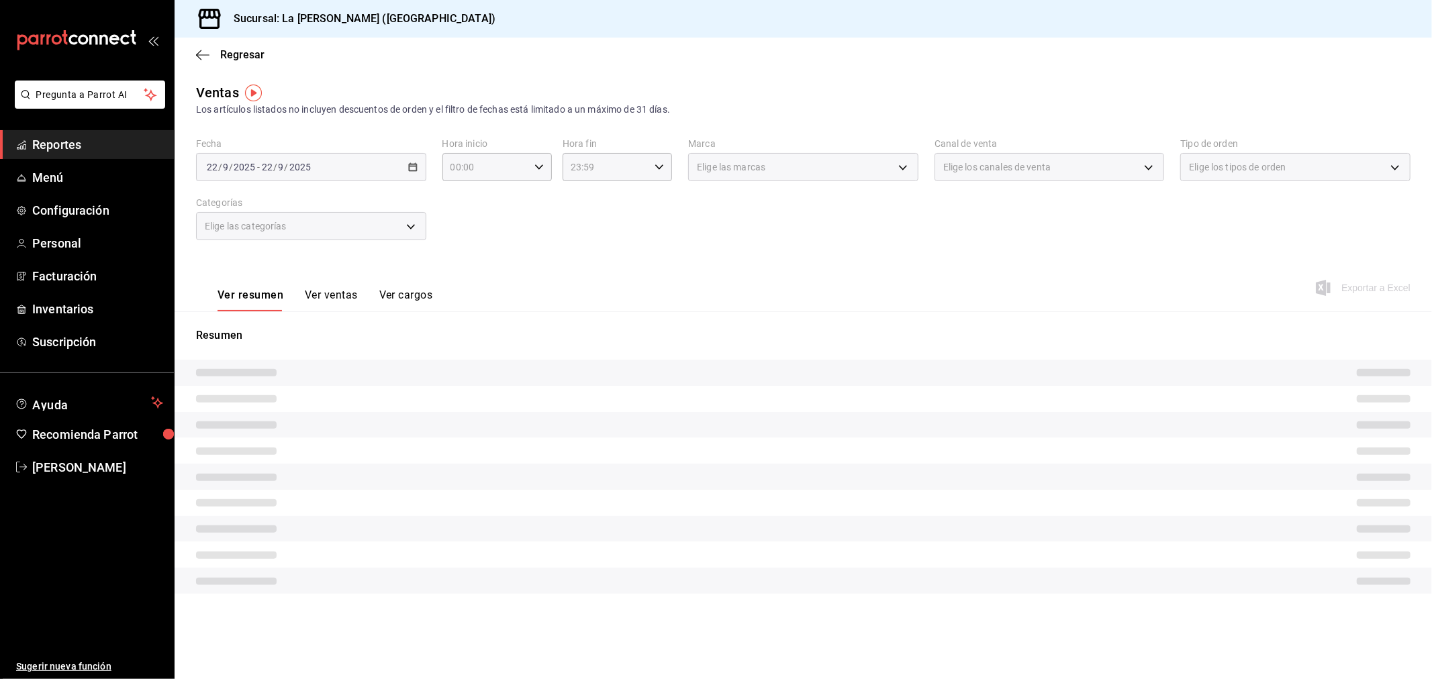
click at [333, 171] on div "[DATE] [DATE] - [DATE] [DATE]" at bounding box center [311, 167] width 230 height 28
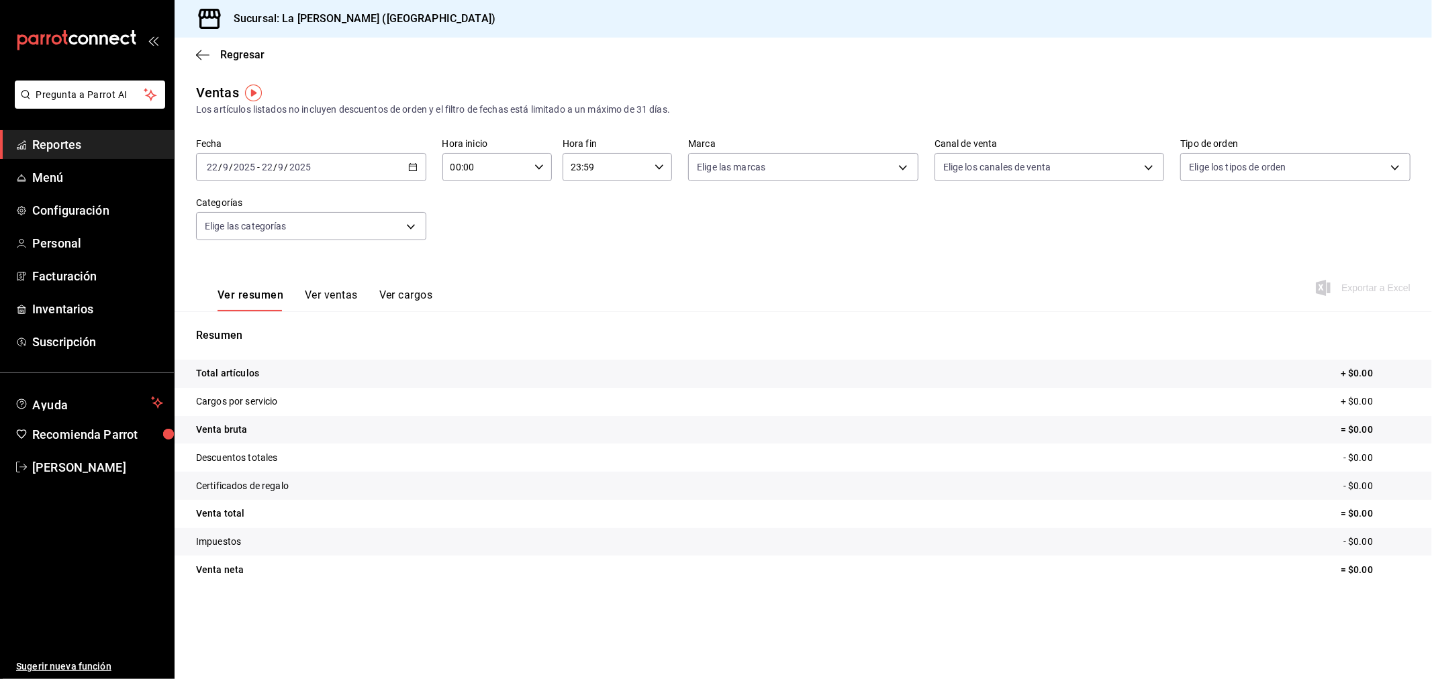
click at [364, 168] on div "[DATE] [DATE] - [DATE] [DATE]" at bounding box center [311, 167] width 230 height 28
click at [256, 326] on span "Rango de fechas" at bounding box center [259, 329] width 104 height 14
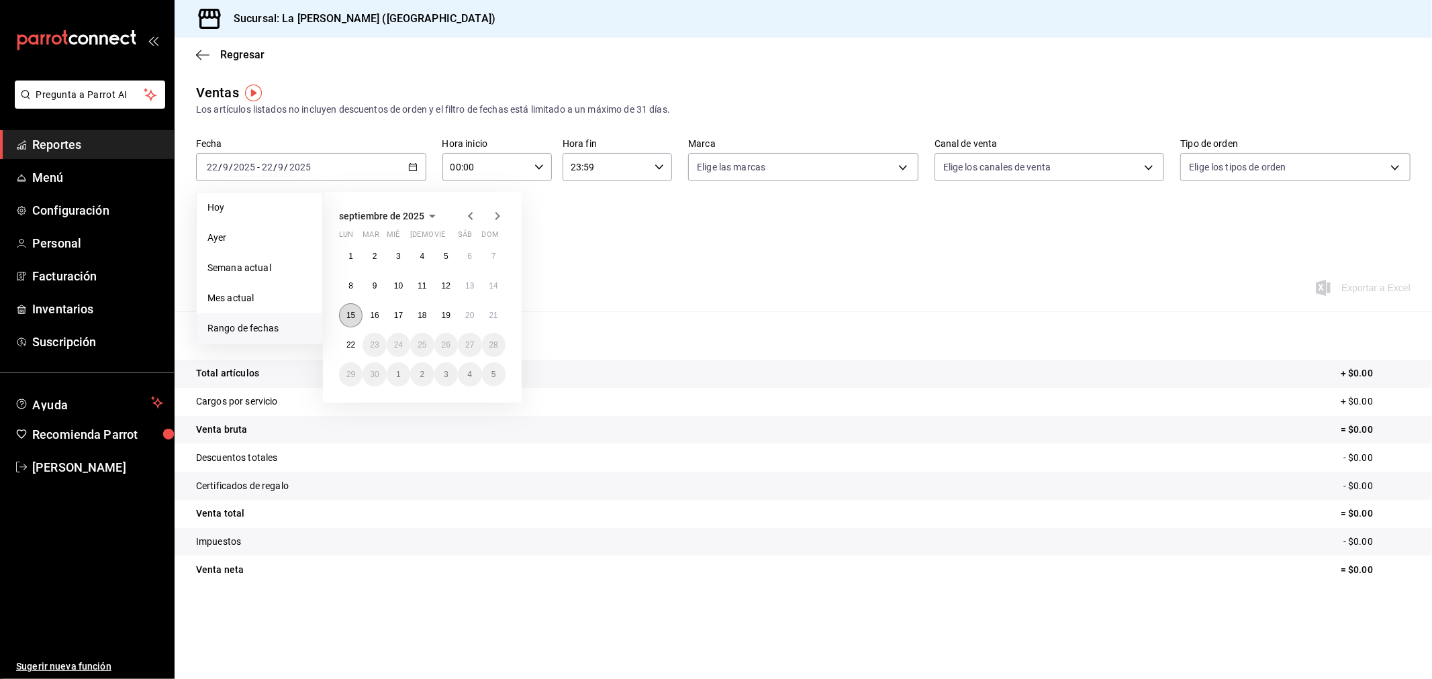
click at [346, 314] on abbr "15" at bounding box center [350, 315] width 9 height 9
click at [349, 344] on abbr "22" at bounding box center [350, 344] width 9 height 9
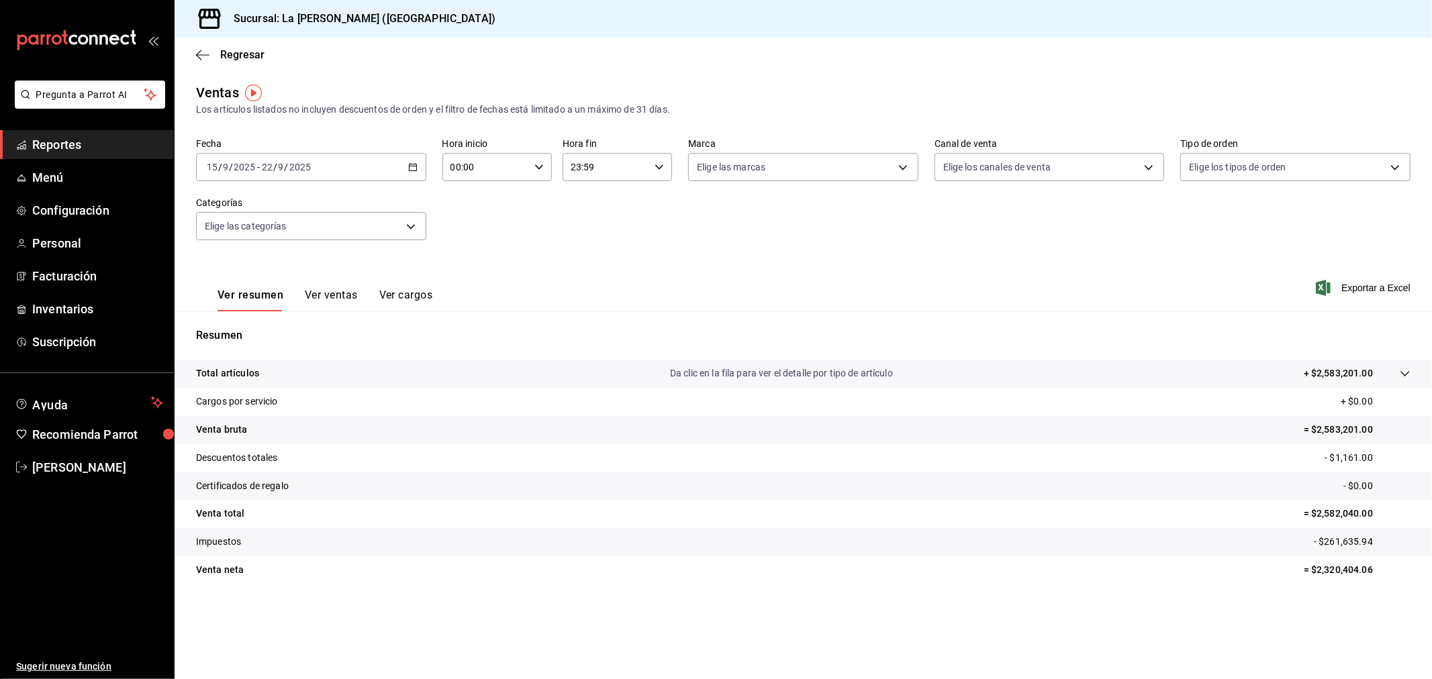
click at [499, 162] on input "00:00" at bounding box center [485, 167] width 87 height 27
click at [466, 222] on span "10" at bounding box center [470, 226] width 34 height 11
type input "10:00"
click at [633, 168] on div at bounding box center [716, 339] width 1432 height 679
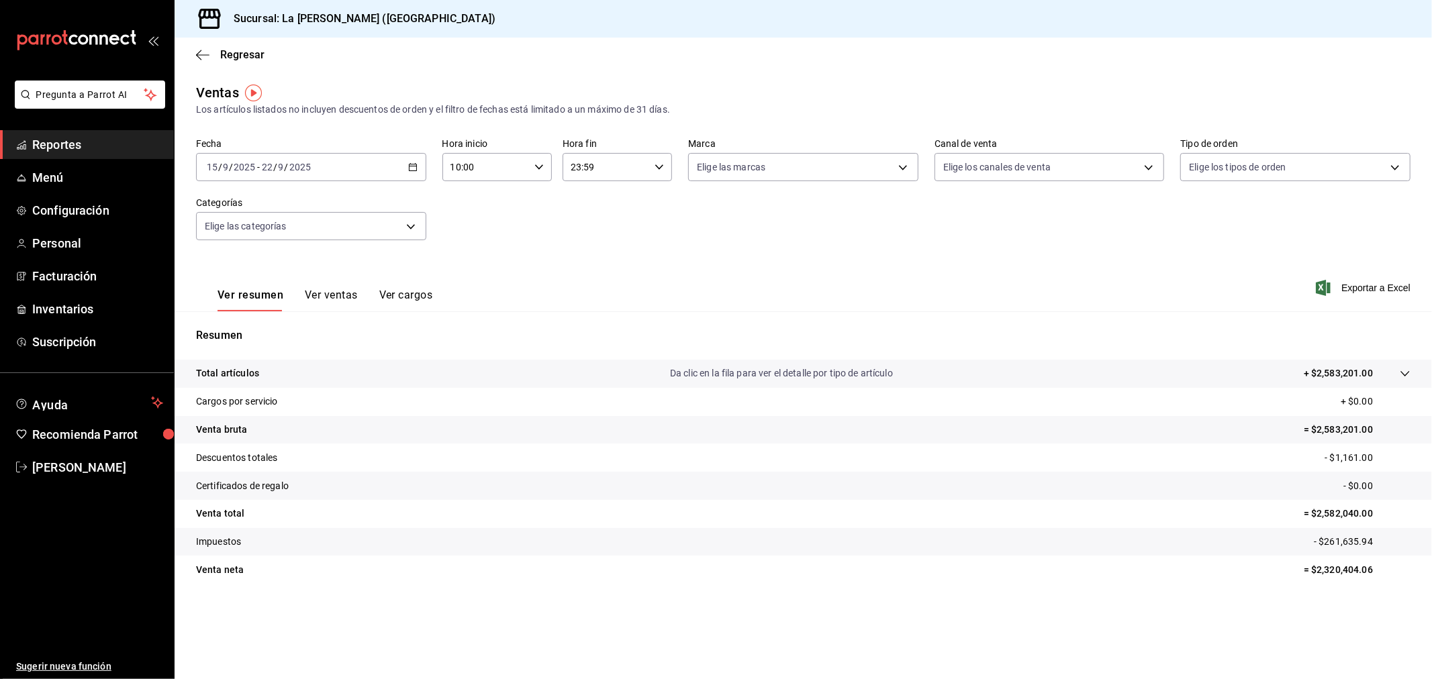
click at [601, 170] on input "23:59" at bounding box center [605, 167] width 87 height 27
click at [588, 189] on span "04" at bounding box center [590, 194] width 34 height 11
type input "04:59"
click at [875, 248] on div at bounding box center [716, 339] width 1432 height 679
